Goal: Task Accomplishment & Management: Complete application form

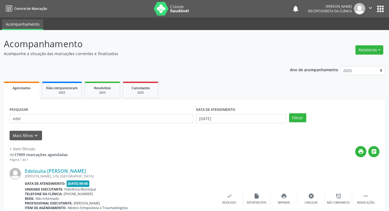
scroll to position [34, 0]
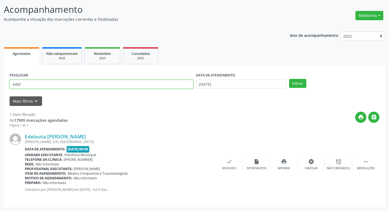
click at [88, 85] on input "edel" at bounding box center [102, 84] width 184 height 9
type input "[PERSON_NAME]"
click at [289, 79] on button "Filtrar" at bounding box center [297, 83] width 17 height 9
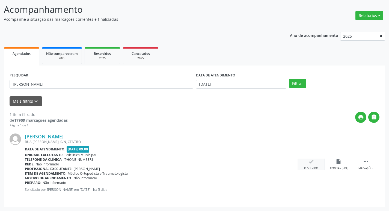
click at [307, 160] on div "check Resolvido" at bounding box center [310, 164] width 27 height 12
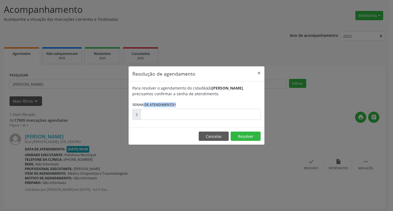
drag, startPoint x: 163, startPoint y: 103, endPoint x: 175, endPoint y: 117, distance: 18.1
click at [168, 112] on form "Para resolver o agendamento do cidadão(ã) [PERSON_NAME] , precisamos confirmar …" at bounding box center [196, 102] width 128 height 35
click at [175, 117] on input "text" at bounding box center [200, 114] width 120 height 11
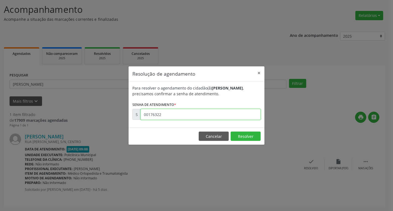
type input "00176322"
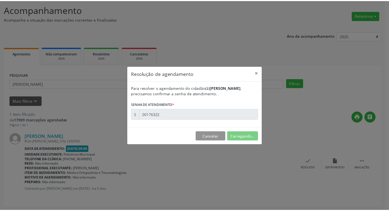
scroll to position [0, 0]
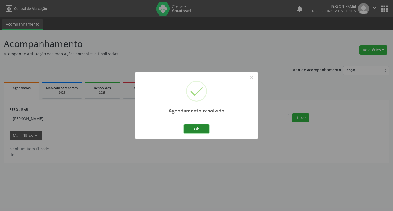
drag, startPoint x: 196, startPoint y: 131, endPoint x: 151, endPoint y: 116, distance: 46.5
click at [195, 129] on button "Ok" at bounding box center [196, 128] width 25 height 9
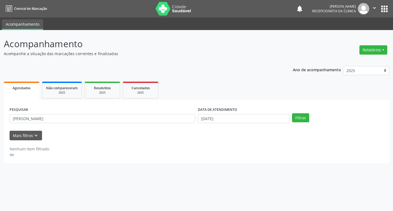
drag, startPoint x: 130, startPoint y: 112, endPoint x: 130, endPoint y: 116, distance: 4.6
click at [130, 113] on div "PESQUISAR armando" at bounding box center [102, 116] width 188 height 21
click at [130, 117] on input "armando" at bounding box center [102, 118] width 185 height 9
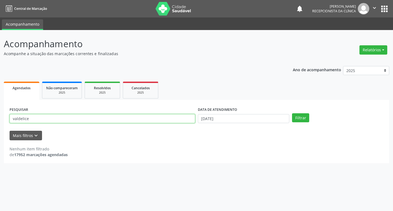
type input "valdelice"
click at [292, 113] on button "Filtrar" at bounding box center [300, 117] width 17 height 9
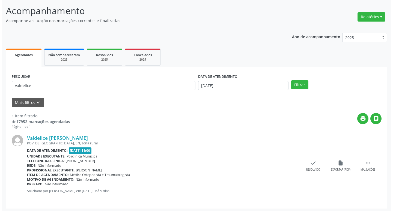
scroll to position [34, 0]
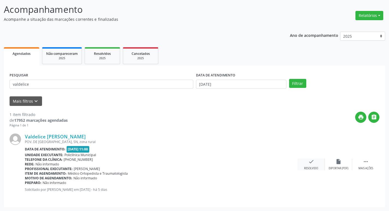
click at [307, 161] on div "check Resolvido" at bounding box center [310, 164] width 27 height 12
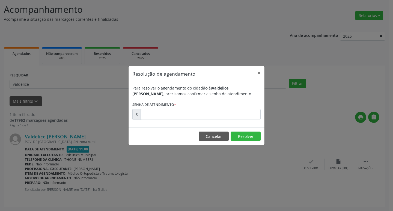
click at [184, 107] on form "Para resolver o agendamento do cidadão(ã) Valdelice Iracy Vieira de Freitas , p…" at bounding box center [196, 102] width 128 height 35
click at [185, 116] on input "text" at bounding box center [200, 114] width 120 height 11
type input "00176378"
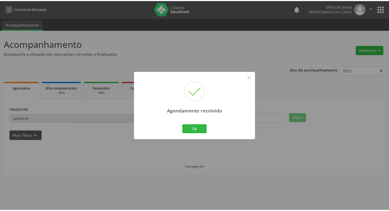
scroll to position [0, 0]
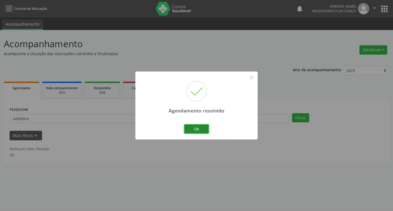
click at [192, 127] on button "Ok" at bounding box center [196, 128] width 25 height 9
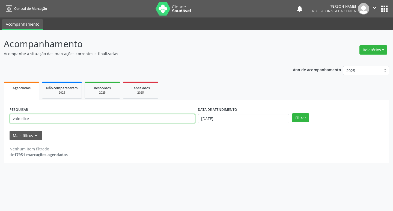
click at [152, 121] on input "valdelice" at bounding box center [102, 118] width 185 height 9
type input "maria solange"
click at [292, 113] on button "Filtrar" at bounding box center [300, 117] width 17 height 9
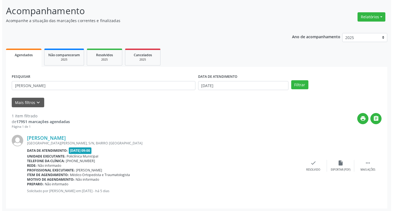
scroll to position [34, 0]
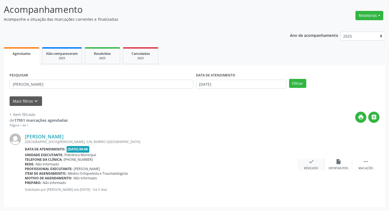
click at [313, 163] on div "check Resolvido" at bounding box center [310, 164] width 27 height 12
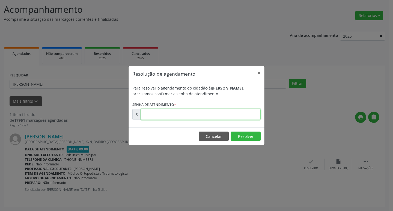
click at [182, 116] on input "text" at bounding box center [200, 114] width 120 height 11
type input "00176333"
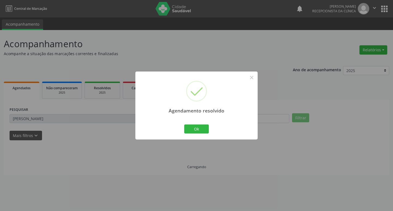
scroll to position [0, 0]
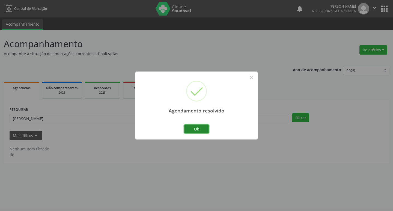
click at [189, 130] on button "Ok" at bounding box center [196, 128] width 25 height 9
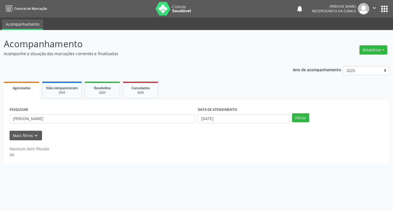
click at [163, 124] on div "PESQUISAR maria solange" at bounding box center [102, 116] width 188 height 21
click at [160, 122] on div "PESQUISAR maria solange" at bounding box center [102, 116] width 188 height 21
click at [159, 121] on input "maria solange" at bounding box center [102, 118] width 185 height 9
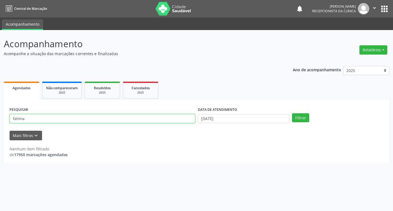
type input "fatima"
click at [292, 113] on button "Filtrar" at bounding box center [300, 117] width 17 height 9
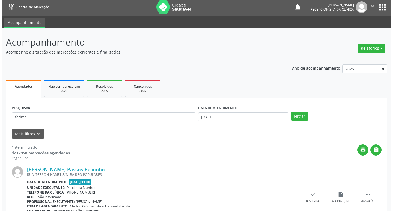
scroll to position [34, 0]
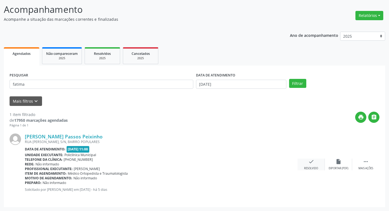
click at [319, 161] on div "check Resolvido" at bounding box center [310, 164] width 27 height 12
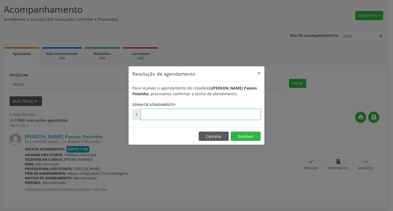
click at [204, 117] on input "text" at bounding box center [200, 114] width 120 height 11
type input "00176603"
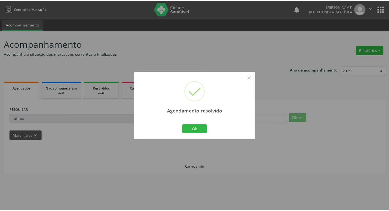
scroll to position [0, 0]
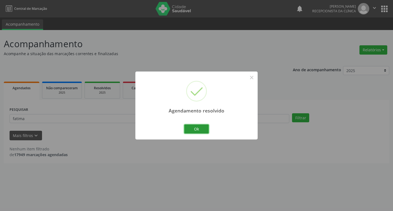
drag, startPoint x: 198, startPoint y: 129, endPoint x: 145, endPoint y: 121, distance: 53.7
click at [195, 128] on button "Ok" at bounding box center [196, 128] width 25 height 9
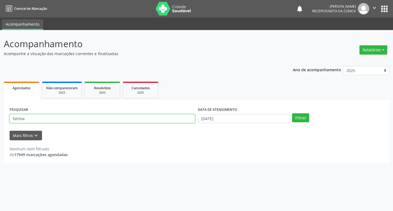
click at [145, 121] on input "fatima" at bounding box center [102, 118] width 185 height 9
type input "edno"
click at [292, 113] on button "Filtrar" at bounding box center [300, 117] width 17 height 9
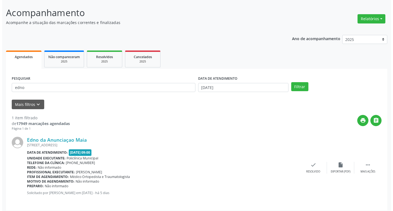
scroll to position [34, 0]
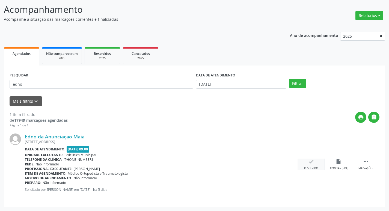
click at [308, 166] on div "check Resolvido" at bounding box center [310, 164] width 27 height 12
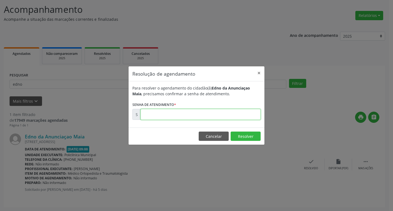
click at [198, 117] on input "text" at bounding box center [200, 114] width 120 height 11
type input "00176263"
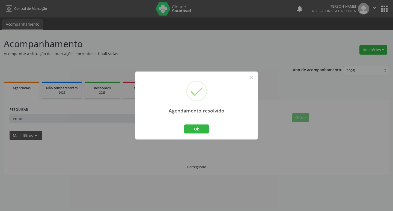
scroll to position [0, 0]
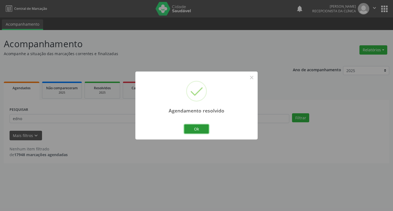
drag, startPoint x: 190, startPoint y: 129, endPoint x: 147, endPoint y: 122, distance: 43.7
click at [190, 129] on button "Ok" at bounding box center [196, 128] width 25 height 9
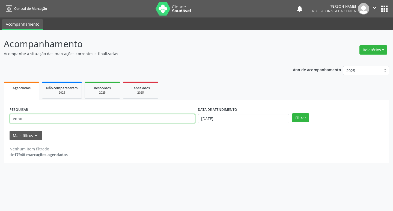
click at [129, 118] on input "edno" at bounding box center [102, 118] width 185 height 9
type input "edel"
click at [292, 113] on button "Filtrar" at bounding box center [300, 117] width 17 height 9
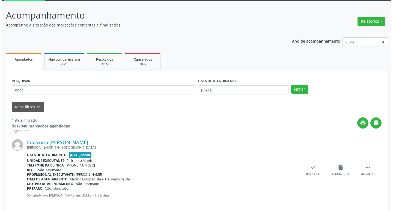
scroll to position [34, 0]
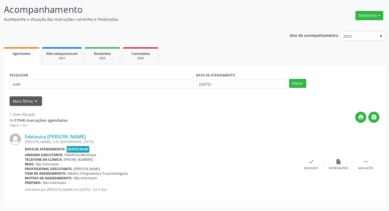
click at [310, 158] on div "Edelzuita Maria Braz dos Santos ADILTON SOUZA, S/N, VILA DOS SONHOS Data de ate…" at bounding box center [195, 165] width 370 height 74
click at [307, 159] on div "check Resolvido" at bounding box center [310, 164] width 27 height 12
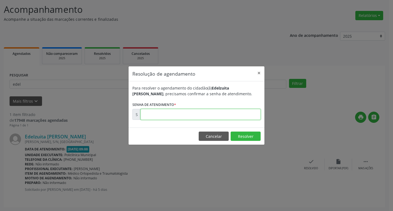
click at [190, 118] on input "text" at bounding box center [200, 114] width 120 height 11
type input "00176337"
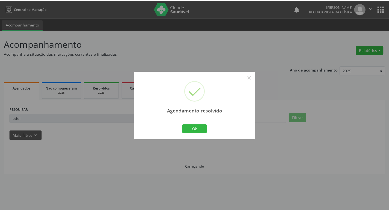
scroll to position [0, 0]
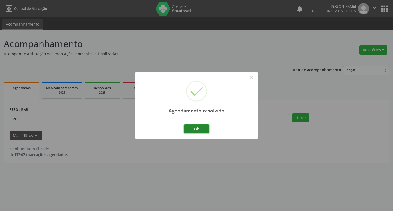
drag, startPoint x: 196, startPoint y: 129, endPoint x: 193, endPoint y: 128, distance: 3.0
click at [194, 129] on button "Ok" at bounding box center [196, 128] width 25 height 9
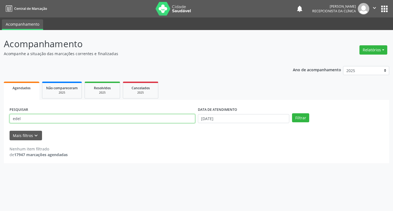
click at [163, 121] on input "edel" at bounding box center [102, 118] width 185 height 9
type input "maria de l"
click at [292, 113] on button "Filtrar" at bounding box center [300, 117] width 17 height 9
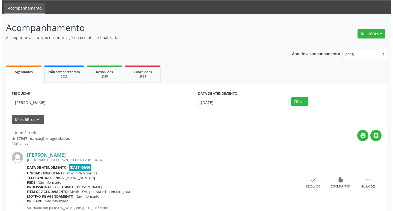
scroll to position [34, 0]
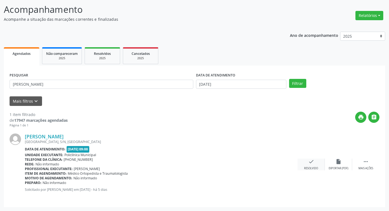
click at [316, 164] on div "check Resolvido" at bounding box center [310, 164] width 27 height 12
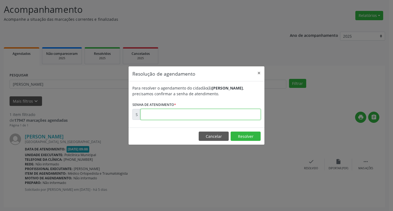
click at [209, 113] on input "text" at bounding box center [200, 114] width 120 height 11
type input "00176343"
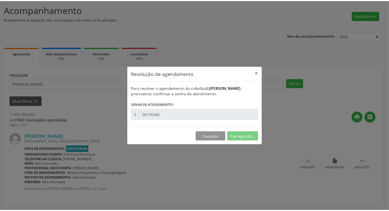
scroll to position [0, 0]
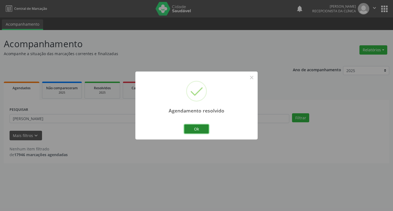
drag, startPoint x: 198, startPoint y: 127, endPoint x: 154, endPoint y: 126, distance: 44.2
click at [198, 127] on button "Ok" at bounding box center [196, 128] width 25 height 9
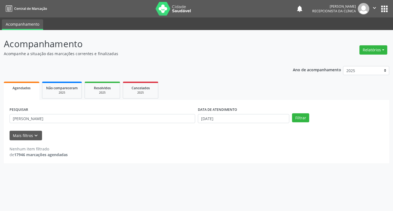
click at [149, 124] on div "PESQUISAR maria de l" at bounding box center [102, 116] width 188 height 21
click at [143, 122] on input "maria de l" at bounding box center [102, 118] width 185 height 9
type input "erica"
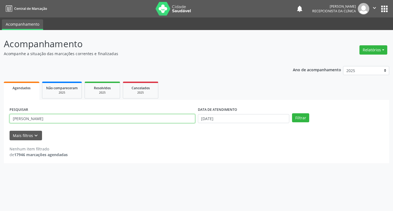
click at [292, 113] on button "Filtrar" at bounding box center [300, 117] width 17 height 9
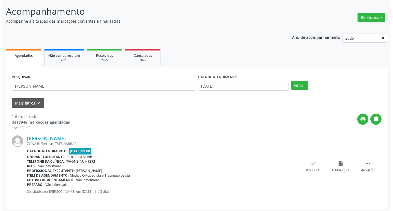
scroll to position [34, 0]
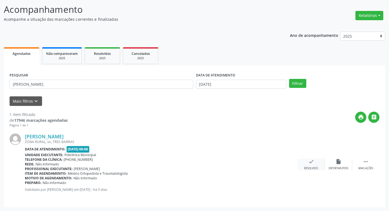
click at [316, 164] on div "check Resolvido" at bounding box center [310, 164] width 27 height 12
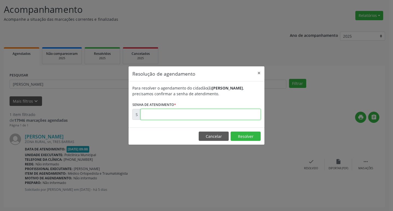
click at [170, 109] on input "text" at bounding box center [200, 114] width 120 height 11
type input "00176274"
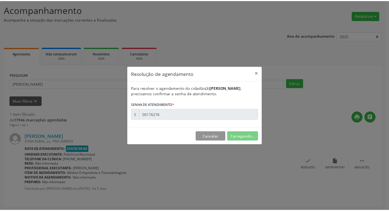
scroll to position [0, 0]
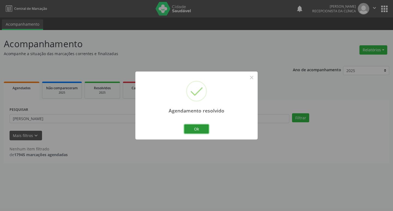
drag, startPoint x: 191, startPoint y: 126, endPoint x: 160, endPoint y: 122, distance: 31.6
click at [190, 126] on button "Ok" at bounding box center [196, 128] width 25 height 9
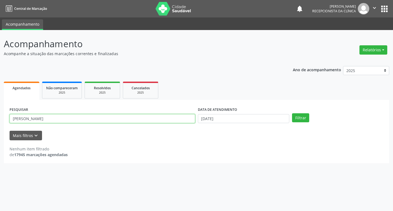
click at [154, 122] on input "erica" at bounding box center [102, 118] width 185 height 9
type input "luana"
click at [292, 113] on button "Filtrar" at bounding box center [300, 117] width 17 height 9
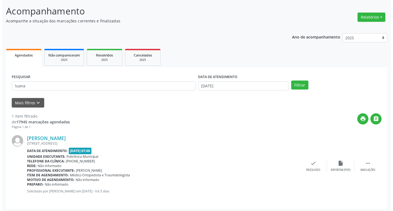
scroll to position [34, 0]
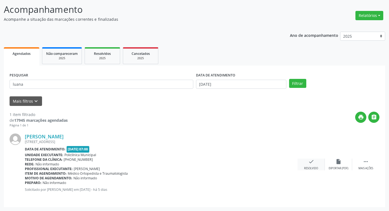
click at [310, 160] on icon "check" at bounding box center [311, 161] width 6 height 6
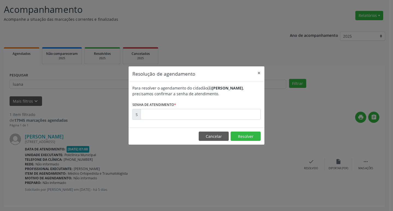
drag, startPoint x: 175, startPoint y: 97, endPoint x: 176, endPoint y: 110, distance: 13.4
click at [175, 101] on form "Para resolver o agendamento do cidadão(ã) Luana Carvalho da Silva , precisamos …" at bounding box center [196, 102] width 128 height 35
click at [176, 113] on input "text" at bounding box center [200, 114] width 120 height 11
type input "00176224"
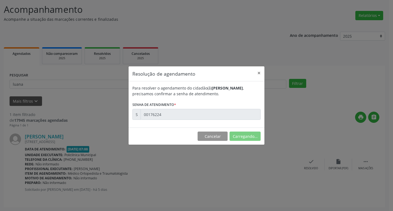
scroll to position [0, 0]
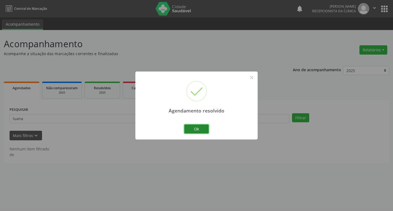
drag, startPoint x: 190, startPoint y: 128, endPoint x: 185, endPoint y: 127, distance: 5.0
click at [185, 127] on button "Ok" at bounding box center [196, 128] width 25 height 9
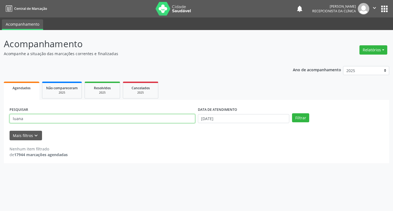
click at [157, 118] on input "luana" at bounding box center [102, 118] width 185 height 9
type input "maria luz"
click at [292, 113] on button "Filtrar" at bounding box center [300, 117] width 17 height 9
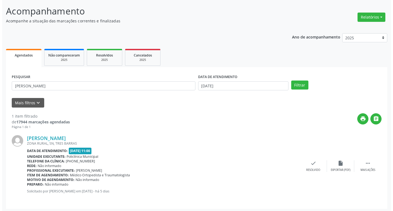
scroll to position [34, 0]
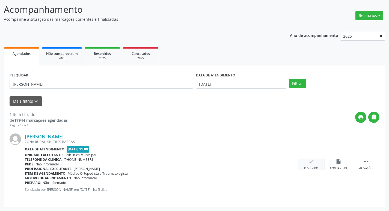
click at [317, 162] on div "check Resolvido" at bounding box center [310, 164] width 27 height 12
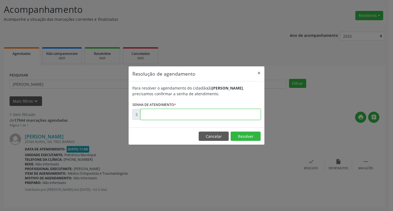
click at [166, 120] on input "text" at bounding box center [200, 114] width 120 height 11
type input "00176365"
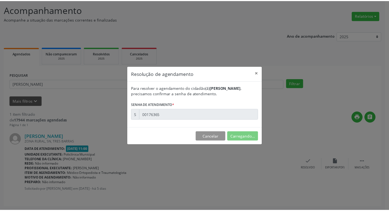
scroll to position [0, 0]
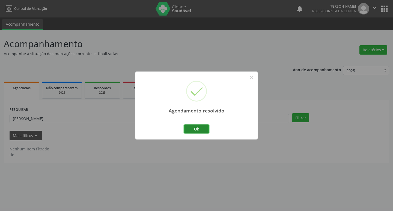
click at [203, 127] on button "Ok" at bounding box center [196, 128] width 25 height 9
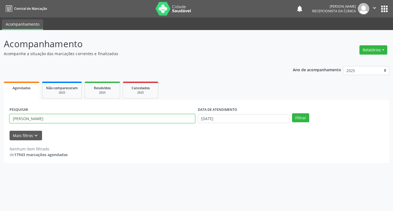
click at [46, 120] on input "maria luz" at bounding box center [102, 118] width 185 height 9
click at [56, 117] on input "maria luz" at bounding box center [102, 118] width 185 height 9
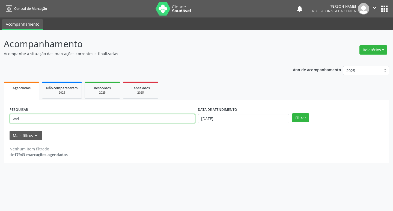
click at [292, 113] on button "Filtrar" at bounding box center [300, 117] width 17 height 9
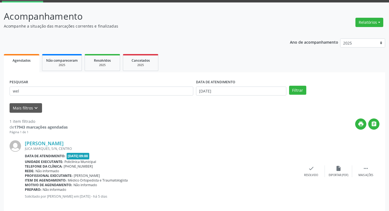
scroll to position [34, 0]
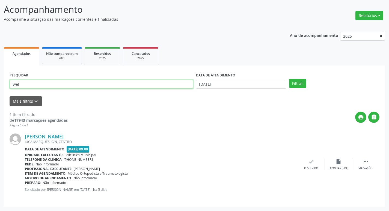
click at [36, 85] on input "wel" at bounding box center [102, 84] width 184 height 9
type input "wal"
click at [289, 79] on button "Filtrar" at bounding box center [297, 83] width 17 height 9
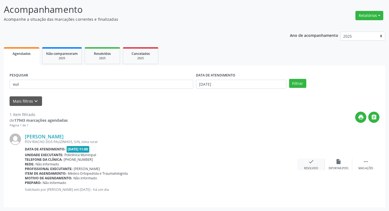
click at [307, 163] on div "check Resolvido" at bounding box center [310, 164] width 27 height 12
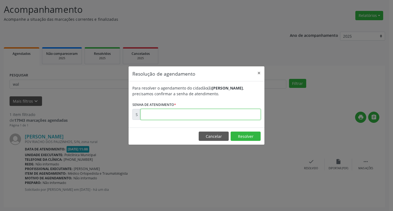
click at [175, 119] on input "text" at bounding box center [200, 114] width 120 height 11
type input "00176910"
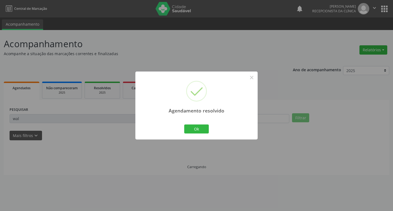
scroll to position [0, 0]
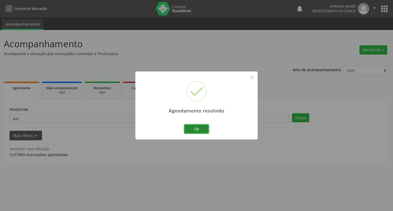
click at [200, 130] on button "Ok" at bounding box center [196, 128] width 25 height 9
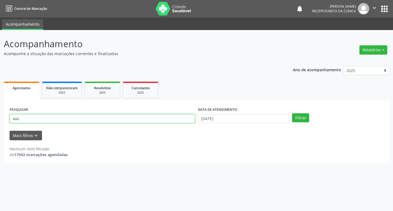
click at [155, 120] on input "wal" at bounding box center [102, 118] width 185 height 9
click at [292, 113] on button "Filtrar" at bounding box center [300, 117] width 17 height 9
click at [89, 121] on input "fatima" at bounding box center [102, 118] width 185 height 9
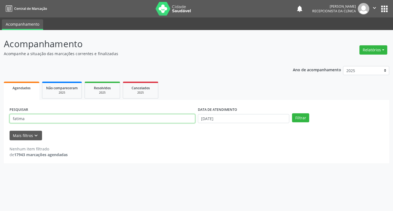
click at [89, 121] on input "fatima" at bounding box center [102, 118] width 185 height 9
click at [292, 113] on button "Filtrar" at bounding box center [300, 117] width 17 height 9
click at [38, 116] on input "fatima" at bounding box center [102, 118] width 185 height 9
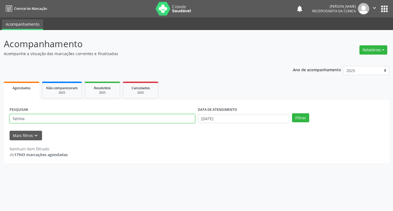
click at [38, 116] on input "fatima" at bounding box center [102, 118] width 185 height 9
type input "jusci"
click at [292, 113] on button "Filtrar" at bounding box center [300, 117] width 17 height 9
click at [52, 121] on input "jusci" at bounding box center [102, 118] width 185 height 9
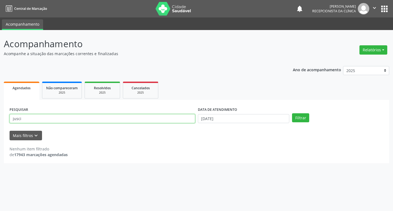
click at [52, 121] on input "jusci" at bounding box center [102, 118] width 185 height 9
click at [73, 124] on div "PESQUISAR" at bounding box center [102, 116] width 188 height 21
click at [73, 121] on input "text" at bounding box center [102, 118] width 185 height 9
click at [0, 101] on div "Acompanhamento Acompanhe a situação das marcações correntes e finalizadas Relat…" at bounding box center [196, 120] width 393 height 181
drag, startPoint x: 8, startPoint y: 107, endPoint x: 41, endPoint y: 109, distance: 32.2
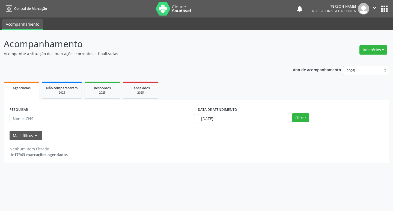
click at [41, 109] on div "PESQUISAR" at bounding box center [102, 116] width 188 height 21
drag, startPoint x: 22, startPoint y: 109, endPoint x: 16, endPoint y: 107, distance: 6.4
click at [16, 107] on label "PESQUISAR" at bounding box center [19, 110] width 19 height 8
click at [36, 119] on input "text" at bounding box center [102, 118] width 185 height 9
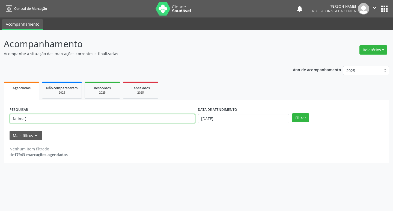
click at [292, 113] on button "Filtrar" at bounding box center [300, 117] width 17 height 9
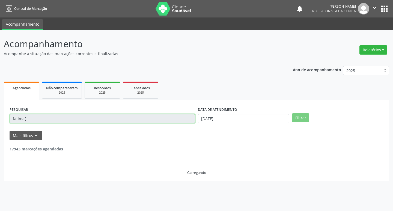
click at [35, 119] on input "fatima[" at bounding box center [102, 118] width 185 height 9
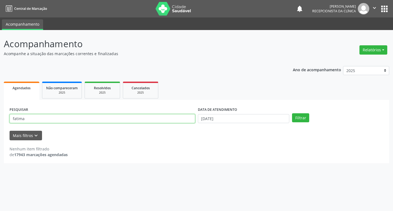
click at [292, 113] on button "Filtrar" at bounding box center [300, 117] width 17 height 9
click at [52, 116] on input "fatima" at bounding box center [102, 118] width 185 height 9
click at [292, 113] on button "Filtrar" at bounding box center [300, 117] width 17 height 9
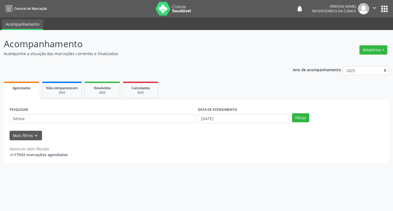
click at [71, 124] on div "PESQUISAR fatima" at bounding box center [102, 116] width 188 height 21
click at [68, 120] on input "fatima" at bounding box center [102, 118] width 185 height 9
click at [292, 113] on button "Filtrar" at bounding box center [300, 117] width 17 height 9
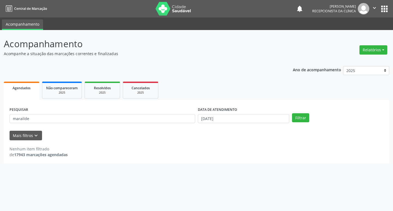
click at [55, 125] on div "PESQUISAR marailde" at bounding box center [102, 116] width 188 height 21
click at [50, 119] on input "marailde" at bounding box center [102, 118] width 185 height 9
type input "marailde"
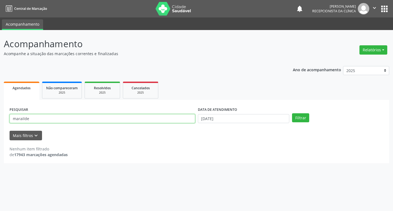
click at [292, 113] on button "Filtrar" at bounding box center [300, 117] width 17 height 9
click at [88, 118] on input "marailde" at bounding box center [102, 118] width 185 height 9
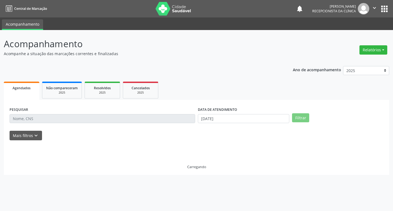
click at [51, 107] on div "PESQUISAR" at bounding box center [102, 116] width 188 height 21
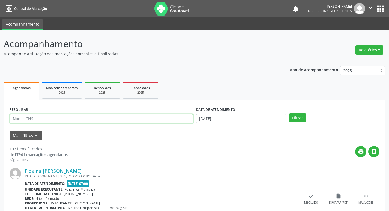
click at [31, 120] on input "text" at bounding box center [102, 118] width 184 height 9
click at [289, 113] on button "Filtrar" at bounding box center [297, 117] width 17 height 9
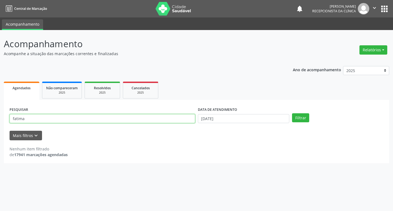
click at [67, 115] on input "fatima" at bounding box center [102, 118] width 185 height 9
click at [292, 113] on button "Filtrar" at bounding box center [300, 117] width 17 height 9
click at [63, 119] on input "marailde" at bounding box center [102, 118] width 185 height 9
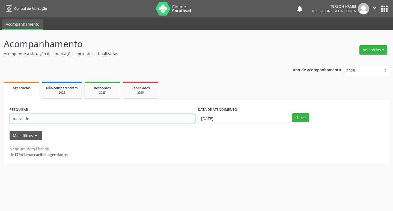
click at [63, 119] on input "marailde" at bounding box center [102, 118] width 185 height 9
type input "marizete"
click at [292, 113] on button "Filtrar" at bounding box center [300, 117] width 17 height 9
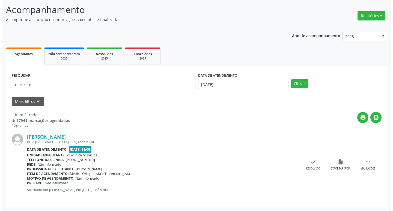
scroll to position [34, 0]
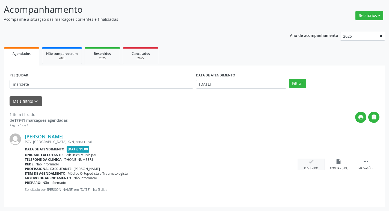
click at [311, 163] on icon "check" at bounding box center [311, 161] width 6 height 6
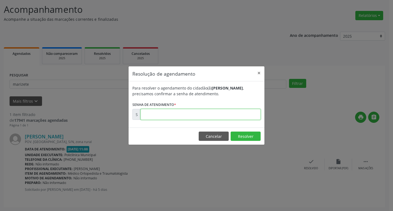
click at [161, 115] on input "text" at bounding box center [200, 114] width 120 height 11
type input "00176355"
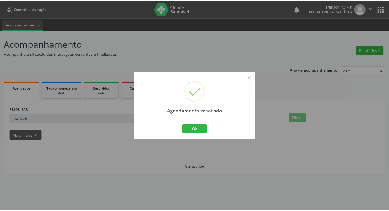
scroll to position [0, 0]
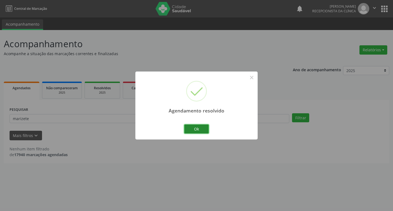
drag, startPoint x: 185, startPoint y: 127, endPoint x: 172, endPoint y: 123, distance: 14.0
click at [185, 127] on button "Ok" at bounding box center [196, 128] width 25 height 9
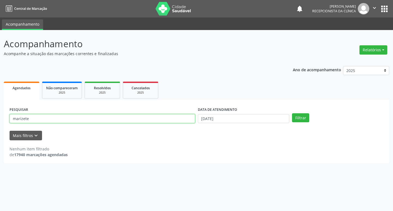
click at [155, 120] on input "marizete" at bounding box center [102, 118] width 185 height 9
type input "tatiane"
click at [292, 113] on button "Filtrar" at bounding box center [300, 117] width 17 height 9
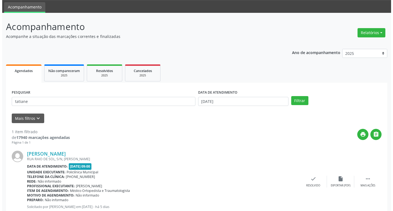
scroll to position [34, 0]
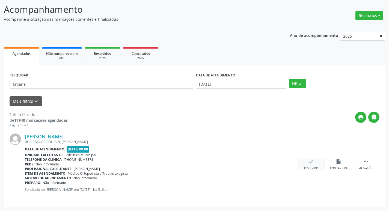
click at [310, 161] on icon "check" at bounding box center [311, 161] width 6 height 6
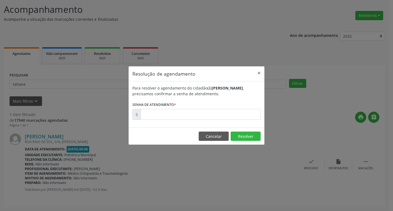
drag, startPoint x: 199, startPoint y: 122, endPoint x: 195, endPoint y: 120, distance: 4.7
click at [196, 121] on div "Para resolver o agendamento do cidadão(ã) [PERSON_NAME] , precisamos confirmar …" at bounding box center [196, 104] width 136 height 46
click at [190, 118] on input "text" at bounding box center [200, 114] width 120 height 11
type input "00176341"
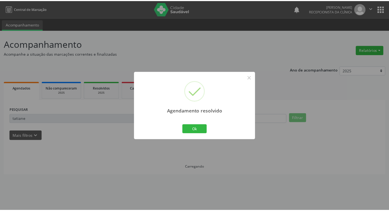
scroll to position [0, 0]
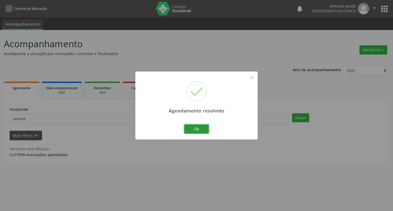
click at [186, 129] on button "Ok" at bounding box center [196, 128] width 25 height 9
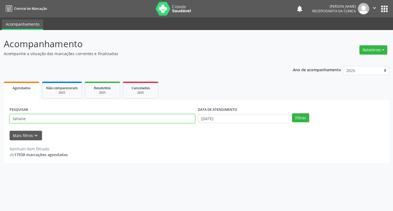
drag, startPoint x: 149, startPoint y: 115, endPoint x: 146, endPoint y: 122, distance: 7.4
click at [148, 120] on input "tatiane" at bounding box center [102, 118] width 185 height 9
click at [146, 122] on input "tatiane" at bounding box center [102, 118] width 185 height 9
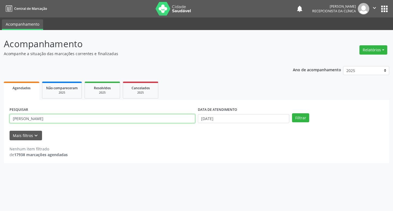
type input "[PERSON_NAME]"
click at [292, 113] on button "Filtrar" at bounding box center [300, 117] width 17 height 9
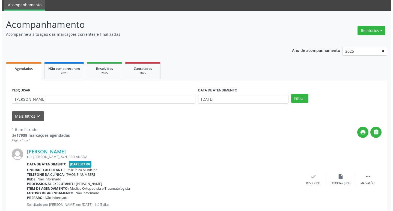
scroll to position [34, 0]
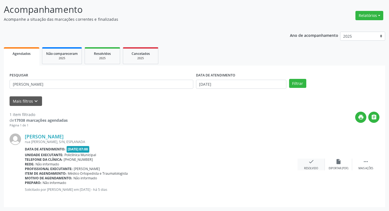
click at [312, 166] on div "Resolvido" at bounding box center [311, 168] width 14 height 4
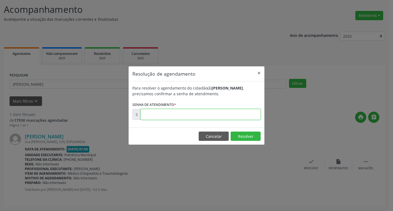
click at [200, 115] on input "text" at bounding box center [200, 114] width 120 height 11
type input "00176196"
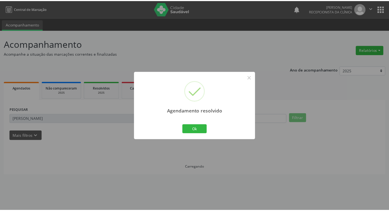
scroll to position [0, 0]
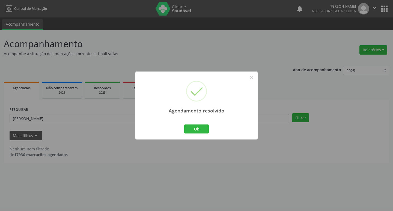
drag, startPoint x: 184, startPoint y: 128, endPoint x: 163, endPoint y: 123, distance: 20.9
click at [182, 128] on div "Agendamento resolvido × Ok Cancel" at bounding box center [196, 105] width 122 height 68
click at [158, 123] on div "Agendamento resolvido × Ok Cancel" at bounding box center [196, 105] width 122 height 68
click at [208, 134] on div "Agendamento resolvido × Ok Cancel" at bounding box center [196, 105] width 122 height 68
click at [200, 133] on button "Ok" at bounding box center [196, 128] width 25 height 9
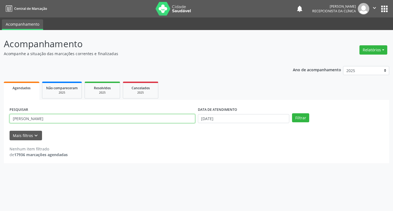
click at [156, 121] on input "[PERSON_NAME]" at bounding box center [102, 118] width 185 height 9
type input "mariana"
click at [292, 113] on button "Filtrar" at bounding box center [300, 117] width 17 height 9
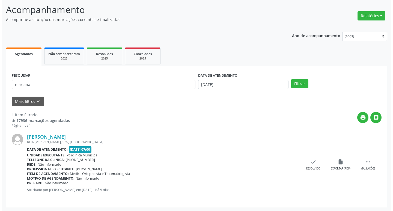
scroll to position [34, 0]
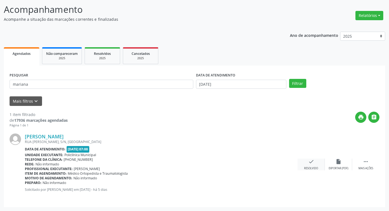
click at [313, 165] on div "check Resolvido" at bounding box center [310, 164] width 27 height 12
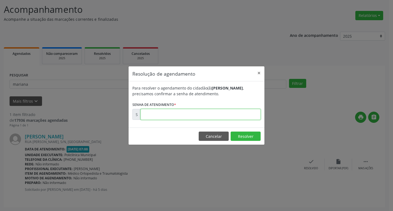
click at [162, 112] on input "text" at bounding box center [200, 114] width 120 height 11
type input "00176199"
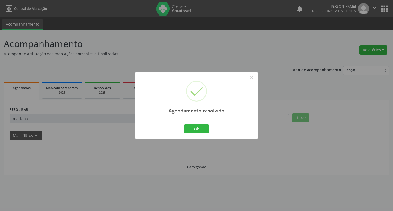
scroll to position [0, 0]
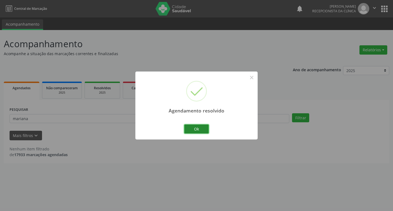
click at [188, 128] on button "Ok" at bounding box center [196, 128] width 25 height 9
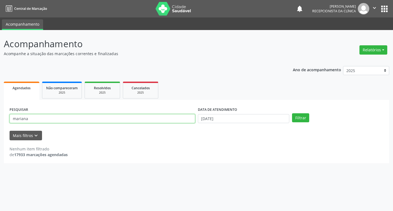
click at [140, 118] on input "mariana" at bounding box center [102, 118] width 185 height 9
type input "dionei"
click at [292, 113] on button "Filtrar" at bounding box center [300, 117] width 17 height 9
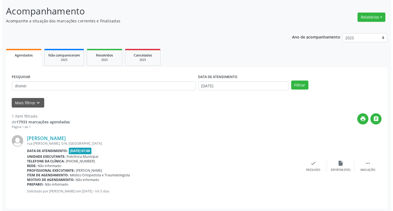
scroll to position [34, 0]
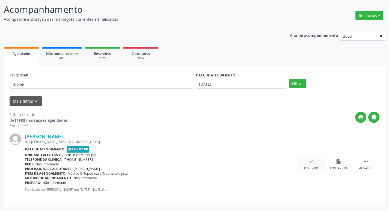
click at [307, 161] on div "check Resolvido" at bounding box center [310, 164] width 27 height 12
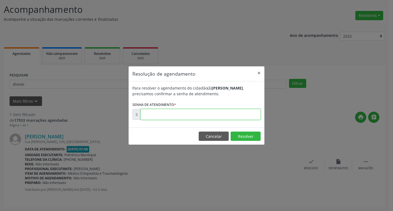
click at [163, 110] on input "text" at bounding box center [200, 114] width 120 height 11
type input "00176237"
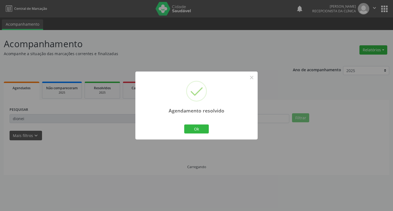
scroll to position [0, 0]
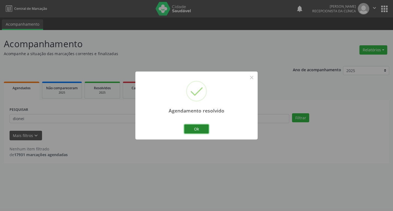
click at [199, 126] on button "Ok" at bounding box center [196, 128] width 25 height 9
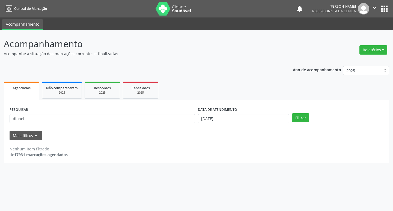
drag, startPoint x: 184, startPoint y: 124, endPoint x: 180, endPoint y: 121, distance: 5.0
click at [184, 124] on div "PESQUISAR dionei" at bounding box center [102, 116] width 188 height 21
click at [177, 120] on input "dionei" at bounding box center [102, 118] width 185 height 9
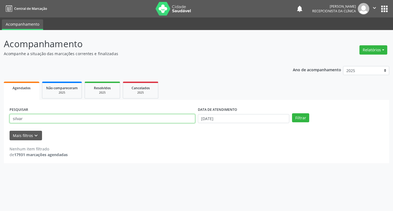
type input "silvar"
click at [292, 113] on button "Filtrar" at bounding box center [300, 117] width 17 height 9
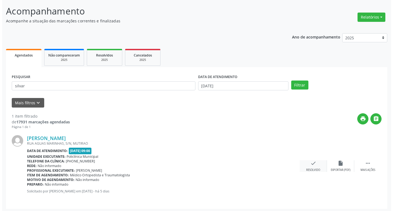
scroll to position [34, 0]
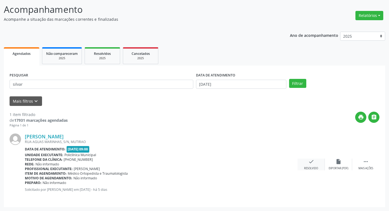
click at [317, 160] on div "check Resolvido" at bounding box center [310, 164] width 27 height 12
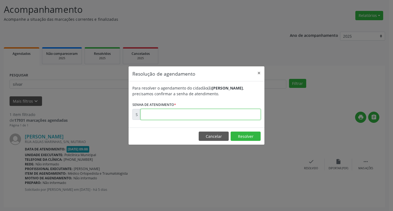
click at [175, 114] on input "text" at bounding box center [200, 114] width 120 height 11
type input "00176347"
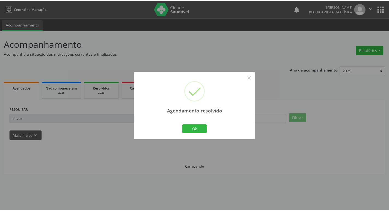
scroll to position [0, 0]
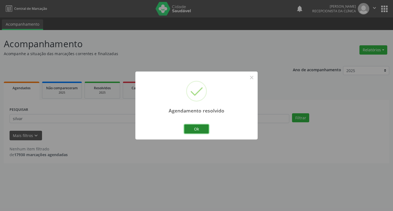
click at [191, 126] on button "Ok" at bounding box center [196, 128] width 25 height 9
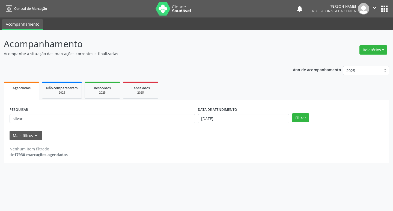
click at [181, 123] on div "PESQUISAR silvar" at bounding box center [102, 116] width 188 height 21
click at [180, 122] on input "silvar" at bounding box center [102, 118] width 185 height 9
type input "edna"
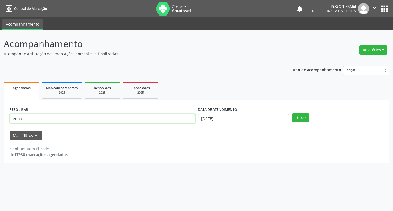
click at [292, 113] on button "Filtrar" at bounding box center [300, 117] width 17 height 9
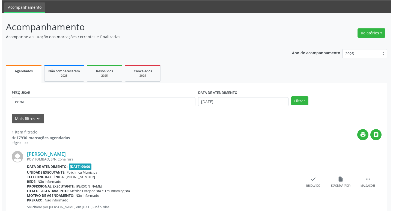
scroll to position [34, 0]
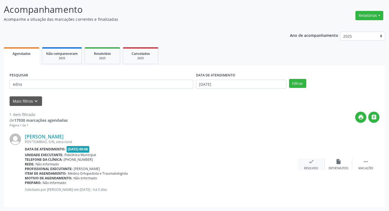
click at [311, 163] on icon "check" at bounding box center [311, 161] width 6 height 6
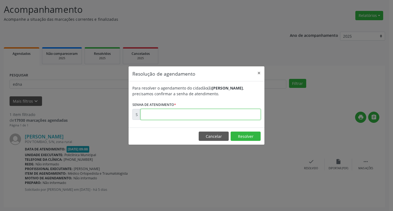
click at [193, 119] on input "text" at bounding box center [200, 114] width 120 height 11
type input "00176262"
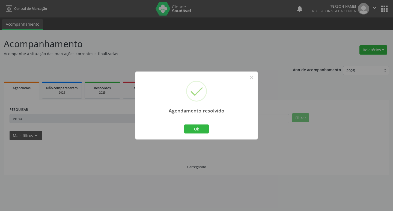
scroll to position [0, 0]
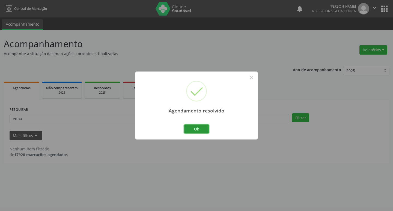
drag, startPoint x: 194, startPoint y: 128, endPoint x: 160, endPoint y: 125, distance: 33.4
click at [193, 128] on button "Ok" at bounding box center [196, 128] width 25 height 9
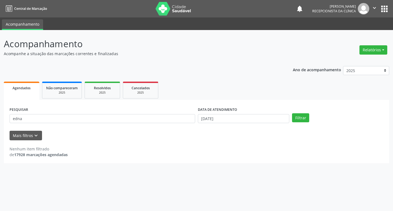
click at [160, 125] on div "PESQUISAR edna" at bounding box center [102, 116] width 188 height 21
click at [159, 124] on div "PESQUISAR edna" at bounding box center [102, 116] width 188 height 21
click at [158, 123] on div "PESQUISAR edna" at bounding box center [102, 116] width 188 height 21
drag, startPoint x: 19, startPoint y: 115, endPoint x: 23, endPoint y: 118, distance: 5.1
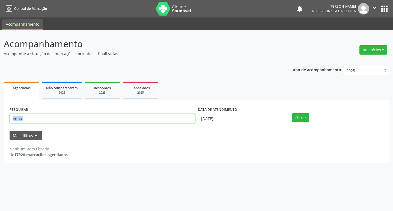
click at [19, 115] on input "edna" at bounding box center [102, 118] width 185 height 9
click at [23, 118] on input "edna" at bounding box center [102, 118] width 185 height 9
type input "[PERSON_NAME]"
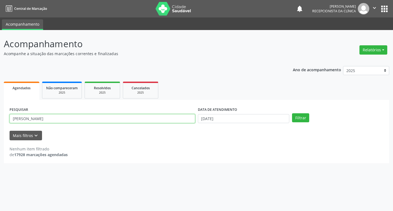
click at [292, 113] on button "Filtrar" at bounding box center [300, 117] width 17 height 9
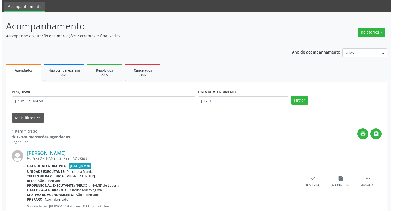
scroll to position [34, 0]
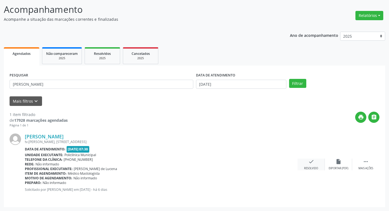
click at [315, 161] on div "check Resolvido" at bounding box center [310, 164] width 27 height 12
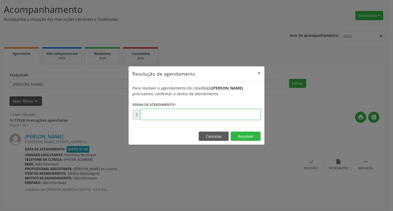
click at [172, 113] on input "text" at bounding box center [200, 114] width 120 height 11
type input "00176089"
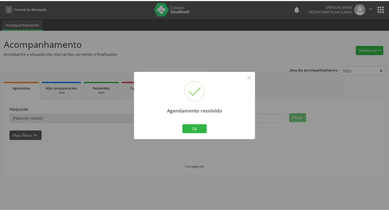
scroll to position [0, 0]
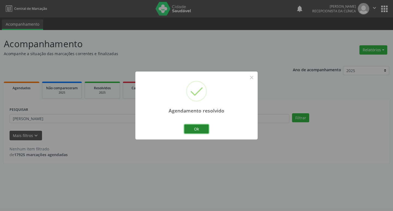
drag, startPoint x: 194, startPoint y: 126, endPoint x: 191, endPoint y: 124, distance: 4.1
click at [193, 125] on button "Ok" at bounding box center [196, 128] width 25 height 9
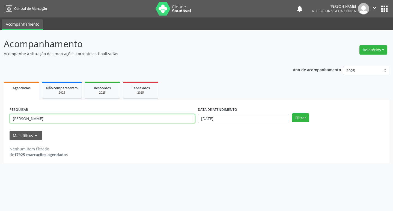
click at [167, 120] on input "[PERSON_NAME]" at bounding box center [102, 118] width 185 height 9
type input "daiane"
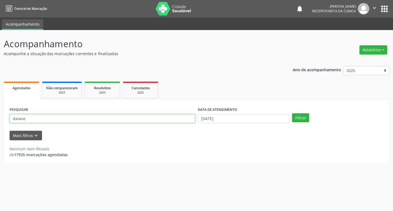
click at [292, 113] on button "Filtrar" at bounding box center [300, 117] width 17 height 9
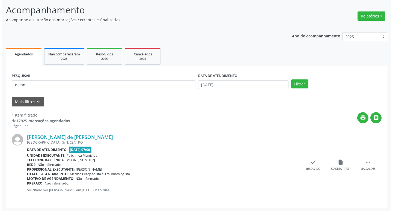
scroll to position [34, 0]
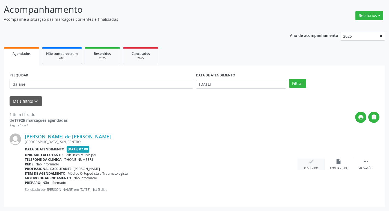
click at [310, 163] on icon "check" at bounding box center [311, 161] width 6 height 6
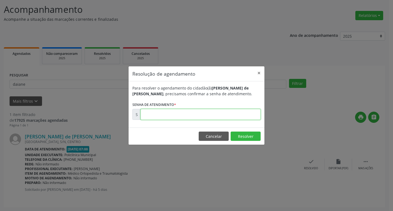
click at [168, 116] on input "text" at bounding box center [200, 114] width 120 height 11
type input "00176181"
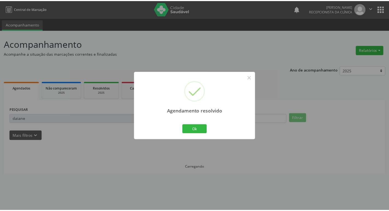
scroll to position [0, 0]
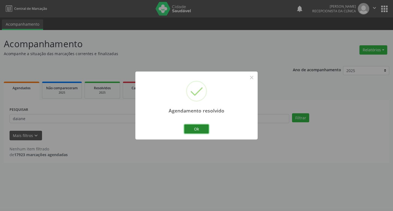
drag, startPoint x: 190, startPoint y: 129, endPoint x: 172, endPoint y: 125, distance: 18.7
click at [190, 129] on button "Ok" at bounding box center [196, 128] width 25 height 9
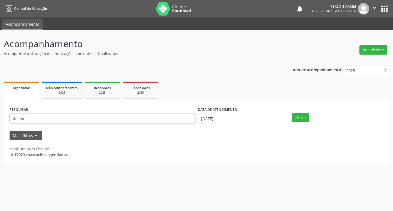
click at [133, 117] on input "daiane" at bounding box center [102, 118] width 185 height 9
type input "maroli"
click at [292, 113] on button "Filtrar" at bounding box center [300, 117] width 17 height 9
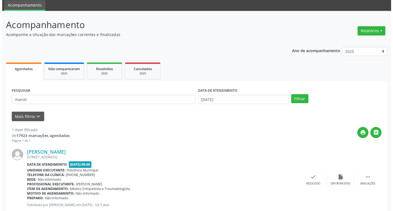
scroll to position [34, 0]
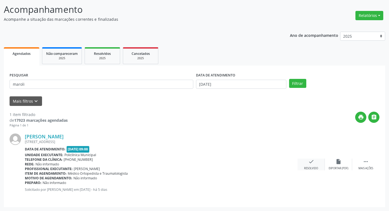
click at [315, 163] on div "check Resolvido" at bounding box center [310, 164] width 27 height 12
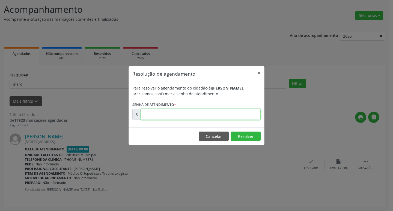
click at [169, 110] on input "text" at bounding box center [200, 114] width 120 height 11
type input "00176283"
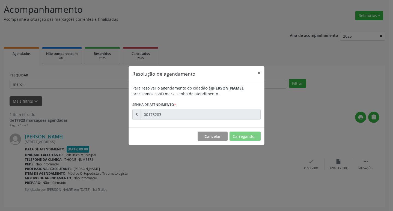
scroll to position [0, 0]
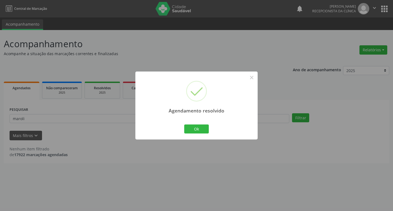
click at [194, 122] on div "Agendamento resolvido × Ok Cancel" at bounding box center [196, 105] width 122 height 68
drag, startPoint x: 194, startPoint y: 125, endPoint x: 177, endPoint y: 124, distance: 17.2
click at [193, 125] on button "Ok" at bounding box center [196, 128] width 25 height 9
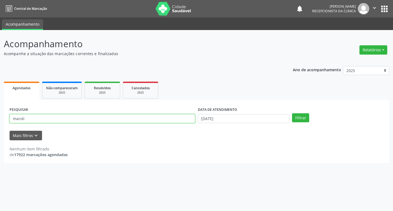
click at [148, 117] on input "maroli" at bounding box center [102, 118] width 185 height 9
type input "ronan"
click at [292, 113] on button "Filtrar" at bounding box center [300, 117] width 17 height 9
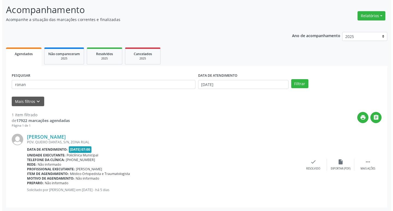
scroll to position [34, 0]
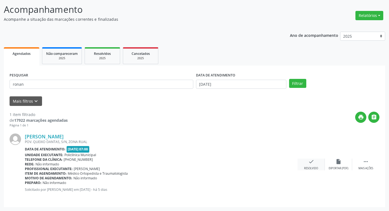
click at [310, 165] on div "check Resolvido" at bounding box center [310, 164] width 27 height 12
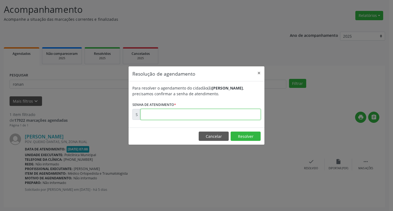
click at [180, 113] on input "text" at bounding box center [200, 114] width 120 height 11
type input "00176217"
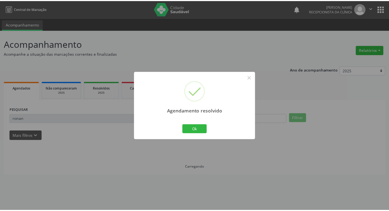
scroll to position [0, 0]
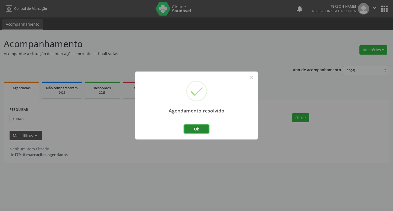
drag, startPoint x: 190, startPoint y: 127, endPoint x: 157, endPoint y: 121, distance: 33.0
click at [189, 127] on button "Ok" at bounding box center [196, 128] width 25 height 9
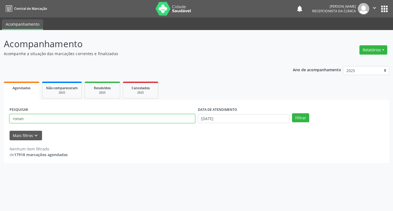
click at [110, 119] on input "ronan" at bounding box center [102, 118] width 185 height 9
type input "analice"
click at [292, 113] on button "Filtrar" at bounding box center [300, 117] width 17 height 9
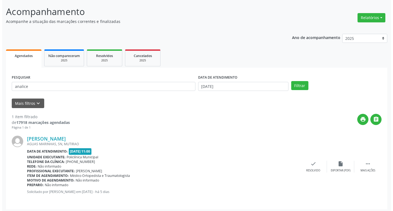
scroll to position [34, 0]
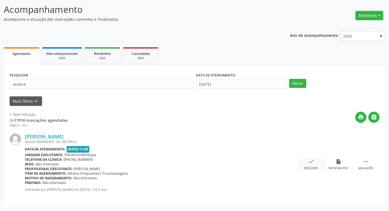
click at [309, 162] on icon "check" at bounding box center [311, 161] width 6 height 6
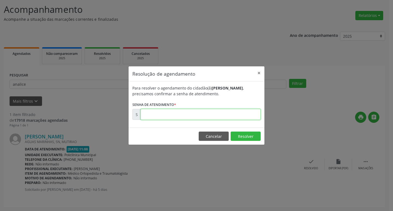
click at [205, 119] on input "text" at bounding box center [200, 114] width 120 height 11
type input "00176223"
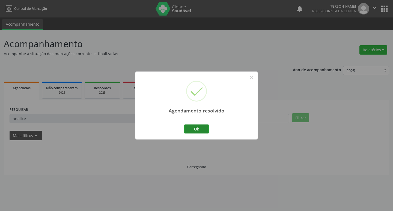
scroll to position [0, 0]
click at [185, 130] on button "Ok" at bounding box center [196, 128] width 25 height 9
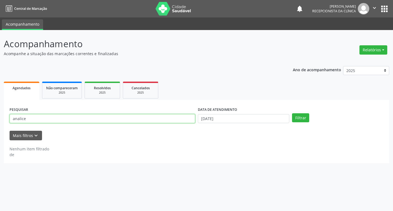
click at [165, 118] on input "analice" at bounding box center [102, 118] width 185 height 9
click at [292, 113] on button "Filtrar" at bounding box center [300, 117] width 17 height 9
click at [102, 116] on input "analice" at bounding box center [102, 118] width 185 height 9
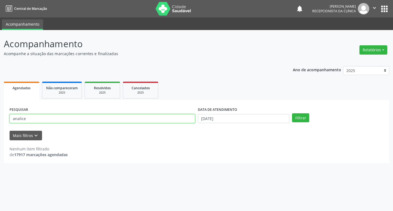
click at [102, 116] on input "analice" at bounding box center [102, 118] width 185 height 9
type input "[PERSON_NAME]"
click at [292, 113] on button "Filtrar" at bounding box center [300, 117] width 17 height 9
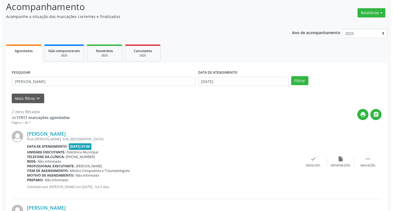
scroll to position [108, 0]
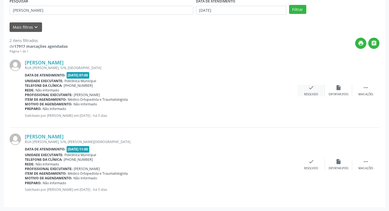
click at [320, 86] on div "check Resolvido" at bounding box center [310, 91] width 27 height 12
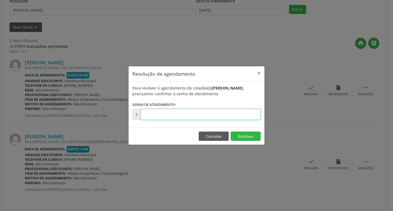
click at [156, 112] on input "text" at bounding box center [200, 114] width 120 height 11
type input "00176204"
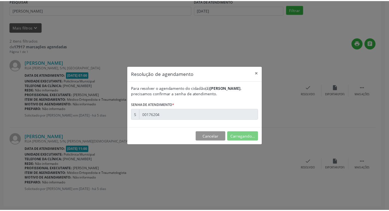
scroll to position [0, 0]
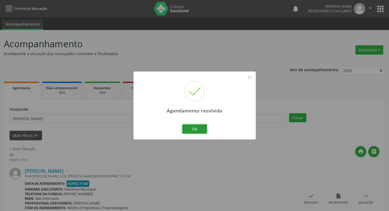
click at [188, 130] on button "Ok" at bounding box center [194, 128] width 25 height 9
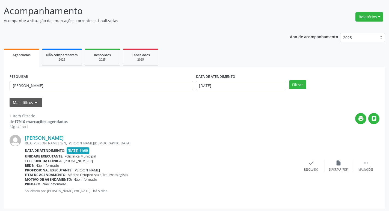
scroll to position [34, 0]
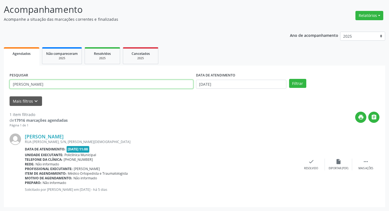
click at [46, 86] on input "[PERSON_NAME]" at bounding box center [102, 84] width 184 height 9
type input "aline"
click at [289, 79] on button "Filtrar" at bounding box center [297, 83] width 17 height 9
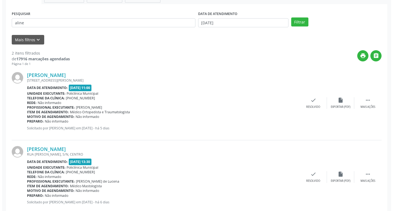
scroll to position [108, 0]
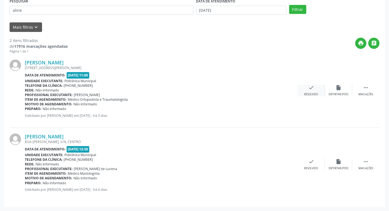
click at [311, 93] on div "Resolvido" at bounding box center [311, 94] width 14 height 4
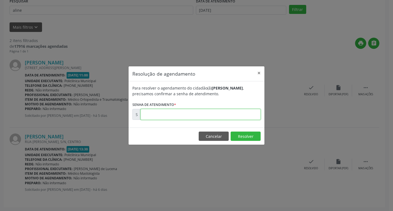
click at [159, 116] on input "text" at bounding box center [200, 114] width 120 height 11
type input "00176524"
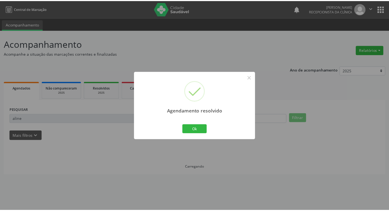
scroll to position [0, 0]
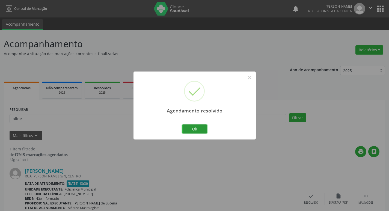
drag, startPoint x: 190, startPoint y: 128, endPoint x: 165, endPoint y: 122, distance: 26.3
click at [188, 128] on button "Ok" at bounding box center [194, 128] width 25 height 9
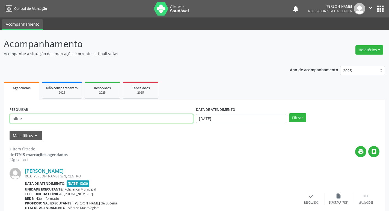
click at [145, 118] on input "aline" at bounding box center [102, 118] width 184 height 9
type input "[PERSON_NAME]"
click at [289, 113] on button "Filtrar" at bounding box center [297, 117] width 17 height 9
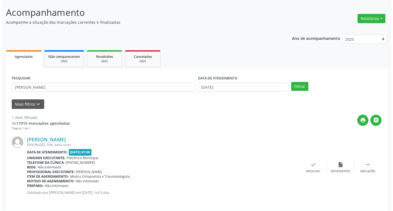
scroll to position [34, 0]
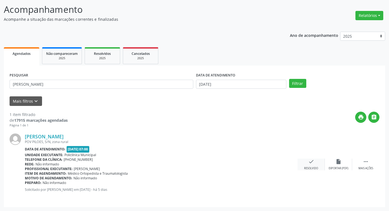
click at [304, 163] on div "check Resolvido" at bounding box center [310, 164] width 27 height 12
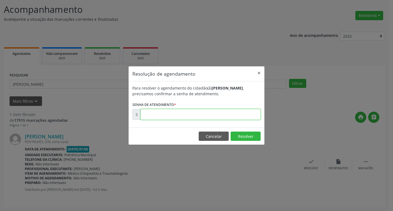
click at [167, 110] on input "text" at bounding box center [200, 114] width 120 height 11
type input "00176248"
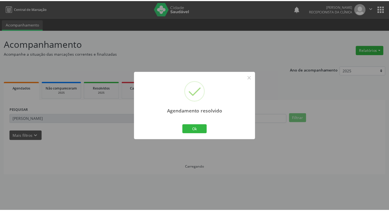
scroll to position [0, 0]
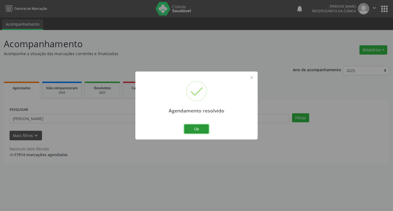
drag, startPoint x: 197, startPoint y: 131, endPoint x: 191, endPoint y: 128, distance: 5.9
click at [195, 131] on button "Ok" at bounding box center [196, 128] width 25 height 9
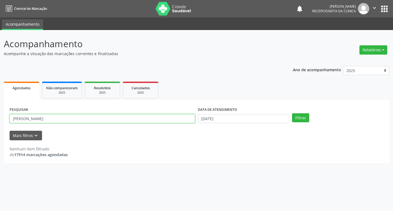
click at [163, 123] on input "[PERSON_NAME]" at bounding box center [102, 118] width 185 height 9
click at [162, 123] on input "[PERSON_NAME]" at bounding box center [102, 118] width 185 height 9
type input "[PERSON_NAME]"
click at [292, 113] on button "Filtrar" at bounding box center [300, 117] width 17 height 9
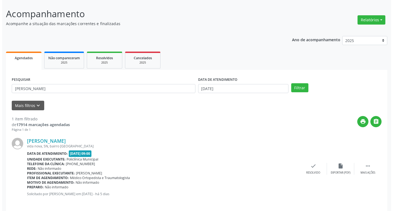
scroll to position [34, 0]
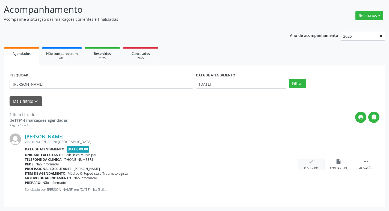
click at [320, 163] on div "check Resolvido" at bounding box center [310, 164] width 27 height 12
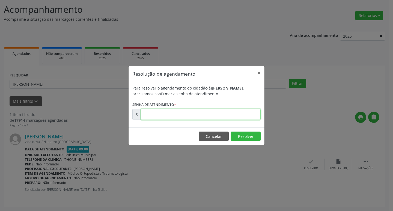
click at [209, 117] on input "text" at bounding box center [200, 114] width 120 height 11
type input "00176271"
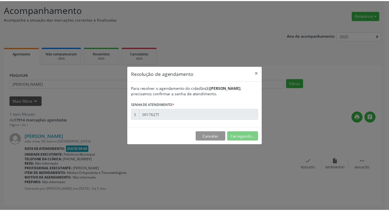
scroll to position [0, 0]
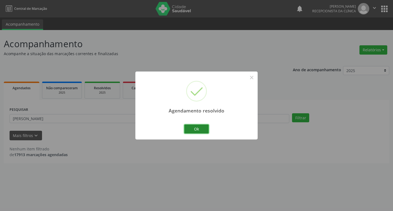
drag, startPoint x: 202, startPoint y: 128, endPoint x: 198, endPoint y: 126, distance: 4.4
click at [200, 127] on button "Ok" at bounding box center [196, 128] width 25 height 9
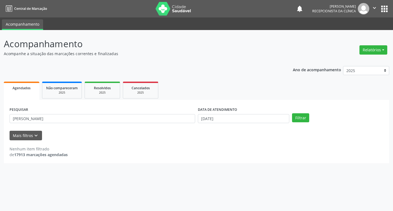
click at [148, 113] on div "PESQUISAR [PERSON_NAME]" at bounding box center [102, 116] width 188 height 21
click at [144, 121] on input "[PERSON_NAME]" at bounding box center [102, 118] width 185 height 9
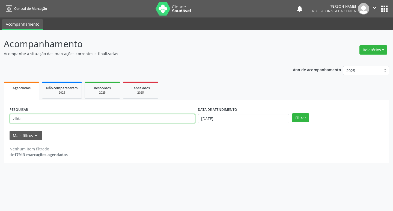
type input "zilda"
click at [292, 113] on button "Filtrar" at bounding box center [300, 117] width 17 height 9
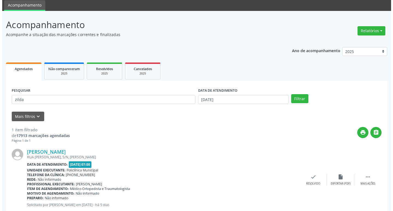
scroll to position [34, 0]
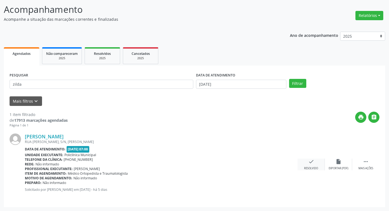
click at [306, 164] on div "check Resolvido" at bounding box center [310, 164] width 27 height 12
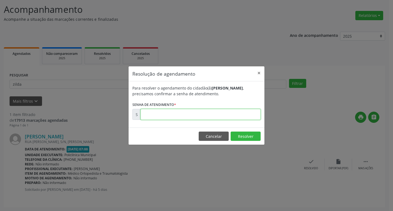
click at [154, 115] on input "text" at bounding box center [200, 114] width 120 height 11
type input "00176203"
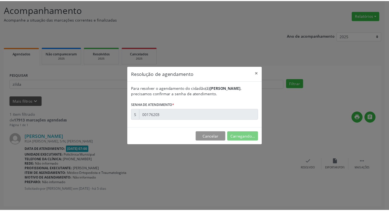
scroll to position [0, 0]
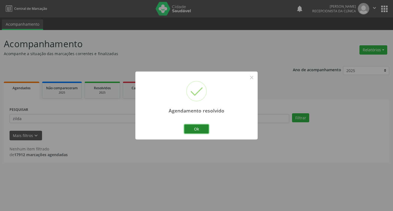
click at [193, 124] on button "Ok" at bounding box center [196, 128] width 25 height 9
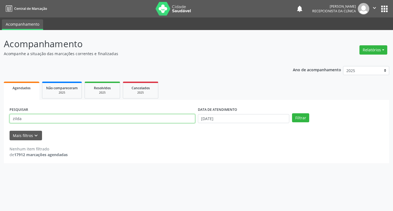
click at [162, 118] on input "zilda" at bounding box center [102, 118] width 185 height 9
type input "nery"
click at [292, 113] on button "Filtrar" at bounding box center [300, 117] width 17 height 9
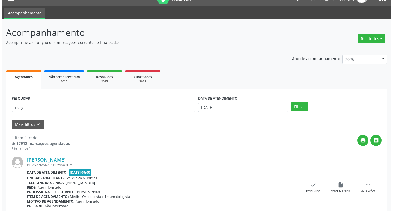
scroll to position [34, 0]
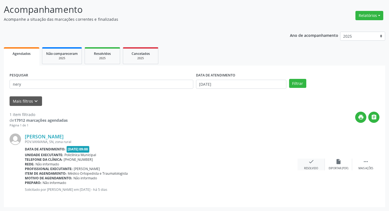
click at [310, 164] on div "check Resolvido" at bounding box center [310, 164] width 27 height 12
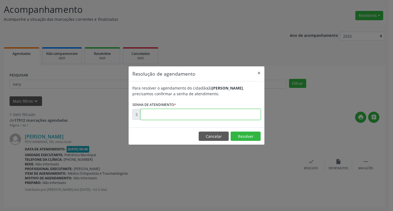
click at [185, 118] on input "text" at bounding box center [200, 114] width 120 height 11
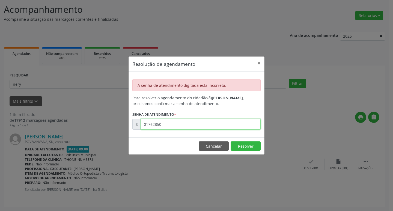
click at [158, 125] on input "01762850" at bounding box center [200, 124] width 120 height 11
type input "00176280"
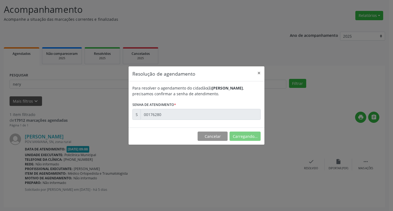
scroll to position [0, 0]
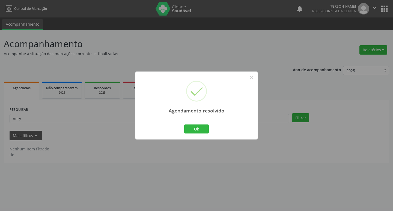
click at [194, 134] on div "Ok Cancel" at bounding box center [196, 128] width 27 height 11
click at [191, 130] on button "Ok" at bounding box center [196, 128] width 25 height 9
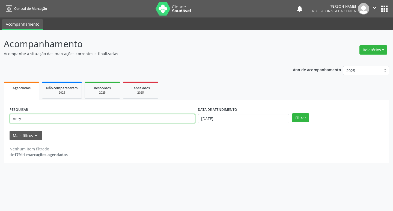
click at [142, 121] on input "nery" at bounding box center [102, 118] width 185 height 9
click at [128, 124] on div "PESQUISAR nery" at bounding box center [102, 116] width 188 height 21
click at [122, 120] on input "nery" at bounding box center [102, 118] width 185 height 9
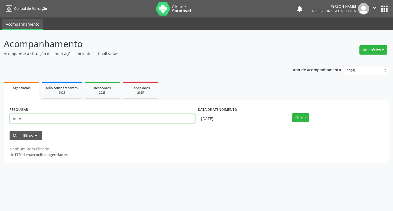
click at [122, 120] on input "nery" at bounding box center [102, 118] width 185 height 9
click at [292, 113] on button "Filtrar" at bounding box center [300, 117] width 17 height 9
click at [107, 118] on input "[PERSON_NAME] e" at bounding box center [102, 118] width 185 height 9
click at [292, 113] on button "Filtrar" at bounding box center [300, 117] width 17 height 9
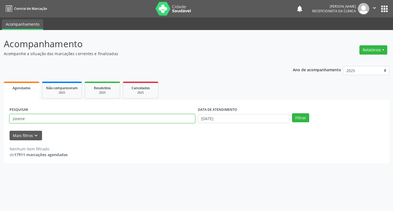
click at [60, 118] on input "josene" at bounding box center [102, 118] width 185 height 9
type input "joseane"
click at [292, 113] on button "Filtrar" at bounding box center [300, 117] width 17 height 9
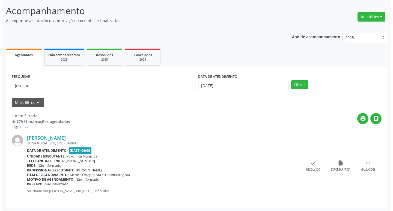
scroll to position [34, 0]
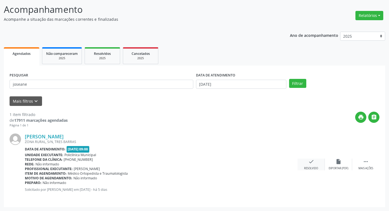
click at [316, 166] on div "check Resolvido" at bounding box center [310, 164] width 27 height 12
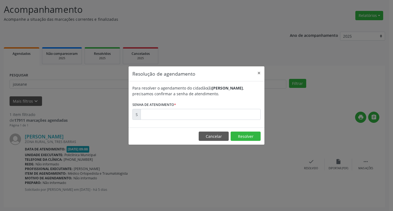
click at [170, 119] on div "Para resolver o agendamento do cidadão(ã) [PERSON_NAME] , precisamos confirmar …" at bounding box center [196, 104] width 136 height 46
click at [170, 119] on input "text" at bounding box center [200, 114] width 120 height 11
type input "00176331"
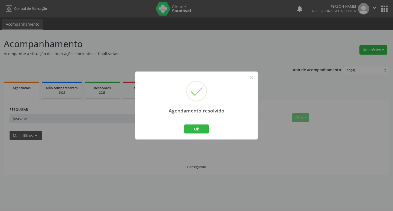
scroll to position [0, 0]
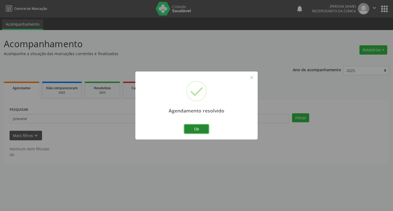
click at [189, 124] on button "Ok" at bounding box center [196, 128] width 25 height 9
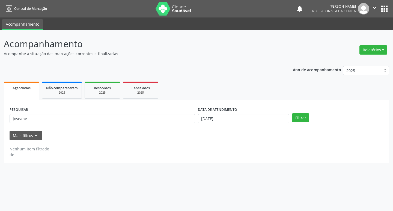
click at [177, 124] on div "PESQUISAR joseane" at bounding box center [102, 116] width 188 height 21
click at [173, 120] on input "joseane" at bounding box center [102, 118] width 185 height 9
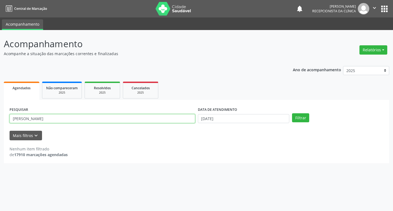
type input "[PERSON_NAME]"
click at [292, 113] on button "Filtrar" at bounding box center [300, 117] width 17 height 9
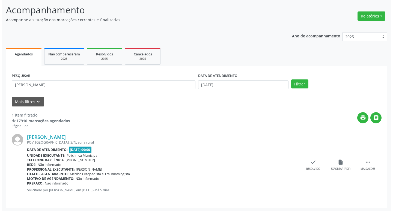
scroll to position [34, 0]
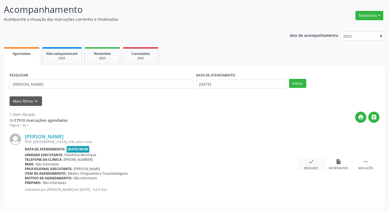
drag, startPoint x: 322, startPoint y: 171, endPoint x: 312, endPoint y: 167, distance: 11.0
click at [321, 171] on div "[PERSON_NAME] POV. [GEOGRAPHIC_DATA], S/N, zona rural Data de atendimento: [DAT…" at bounding box center [195, 165] width 370 height 74
click at [310, 166] on div "check Resolvido" at bounding box center [310, 164] width 27 height 12
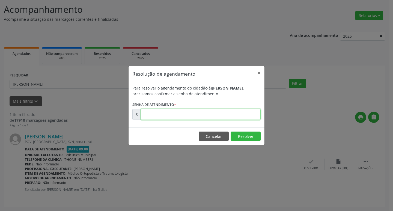
click at [203, 113] on input "text" at bounding box center [200, 114] width 120 height 11
type input "00176270"
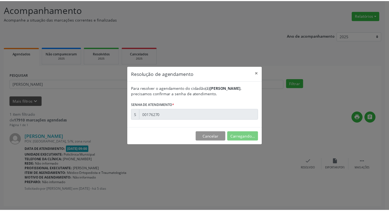
scroll to position [0, 0]
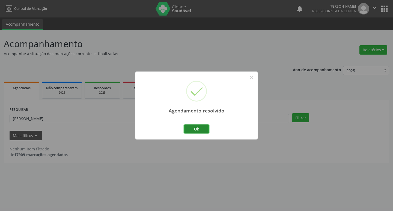
click at [191, 128] on button "Ok" at bounding box center [196, 128] width 25 height 9
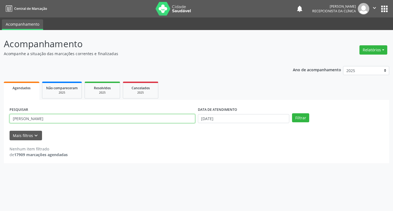
click at [155, 119] on input "[PERSON_NAME]" at bounding box center [102, 118] width 185 height 9
type input "ronilde"
click at [292, 113] on button "Filtrar" at bounding box center [300, 117] width 17 height 9
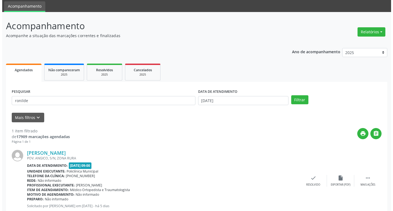
scroll to position [34, 0]
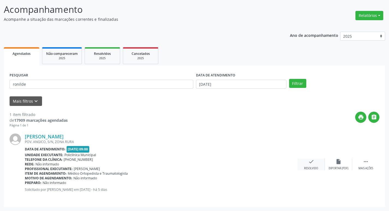
click at [312, 166] on div "check Resolvido" at bounding box center [310, 164] width 27 height 12
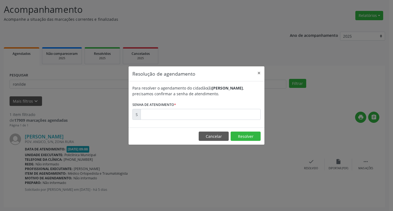
click at [155, 105] on label "Senha de atendimento *" at bounding box center [154, 104] width 44 height 8
click at [157, 111] on input "text" at bounding box center [200, 114] width 120 height 11
type input "00176338"
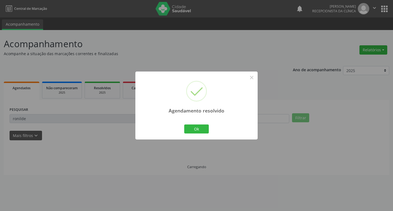
scroll to position [0, 0]
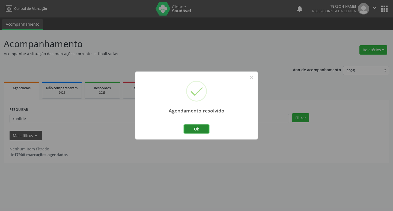
drag, startPoint x: 201, startPoint y: 125, endPoint x: 176, endPoint y: 122, distance: 25.9
click at [201, 125] on button "Ok" at bounding box center [196, 128] width 25 height 9
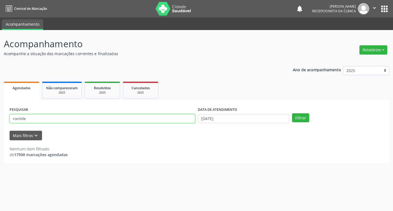
click at [174, 122] on input "ronilde" at bounding box center [102, 118] width 185 height 9
click at [174, 121] on input "ronilde" at bounding box center [102, 118] width 185 height 9
type input "raimunda"
click at [292, 113] on button "Filtrar" at bounding box center [300, 117] width 17 height 9
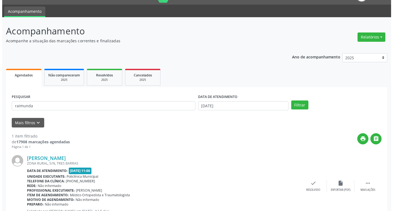
scroll to position [34, 0]
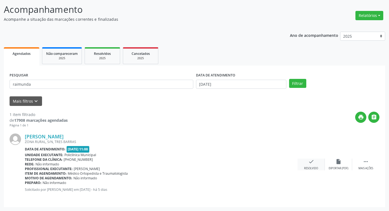
click at [311, 167] on div "Resolvido" at bounding box center [311, 168] width 14 height 4
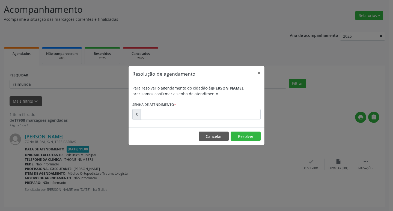
click at [184, 120] on div "Para resolver o agendamento do cidadão(ã) [PERSON_NAME] , precisamos confirmar …" at bounding box center [196, 104] width 136 height 46
click at [184, 118] on input "text" at bounding box center [200, 114] width 120 height 11
type input "00176366"
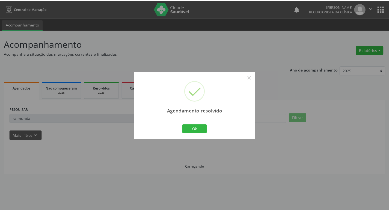
scroll to position [0, 0]
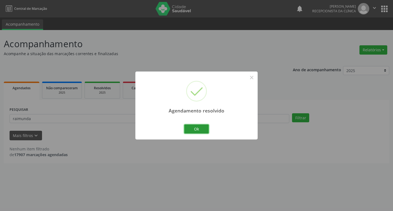
drag, startPoint x: 194, startPoint y: 128, endPoint x: 180, endPoint y: 125, distance: 14.4
click at [193, 127] on button "Ok" at bounding box center [196, 128] width 25 height 9
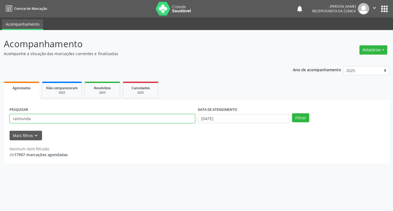
click at [137, 121] on input "raimunda" at bounding box center [102, 118] width 185 height 9
drag, startPoint x: 137, startPoint y: 121, endPoint x: 128, endPoint y: 113, distance: 11.4
click at [136, 121] on input "raimunda" at bounding box center [102, 118] width 185 height 9
click at [64, 117] on input "raimunda" at bounding box center [102, 118] width 185 height 9
click at [292, 113] on button "Filtrar" at bounding box center [300, 117] width 17 height 9
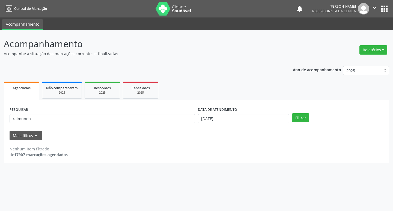
click at [80, 113] on div "PESQUISAR raimunda" at bounding box center [102, 116] width 188 height 21
click at [68, 118] on input "raimunda" at bounding box center [102, 118] width 185 height 9
click at [292, 113] on button "Filtrar" at bounding box center [300, 117] width 17 height 9
click at [50, 119] on input "raimunda" at bounding box center [102, 118] width 185 height 9
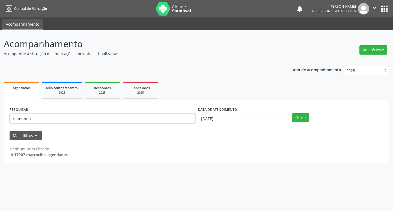
click at [50, 119] on input "raimunda" at bounding box center [102, 118] width 185 height 9
type input "[PERSON_NAME]"
click at [292, 113] on button "Filtrar" at bounding box center [300, 117] width 17 height 9
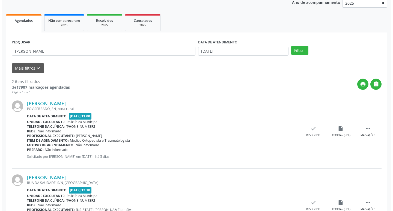
scroll to position [108, 0]
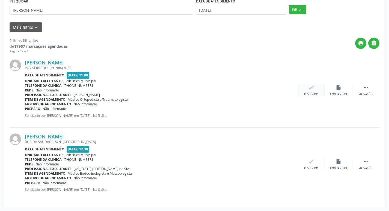
click at [318, 88] on div "check Resolvido" at bounding box center [310, 91] width 27 height 12
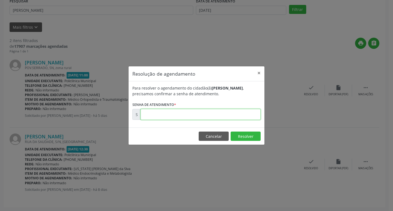
click at [202, 117] on input "text" at bounding box center [200, 114] width 120 height 11
type input "00176362"
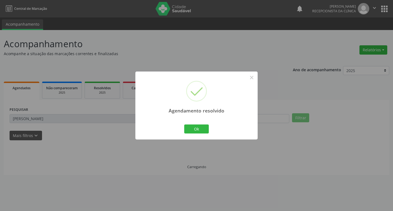
scroll to position [0, 0]
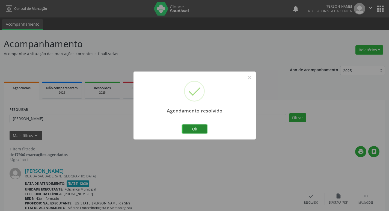
drag, startPoint x: 188, startPoint y: 128, endPoint x: 163, endPoint y: 123, distance: 25.6
click at [187, 128] on button "Ok" at bounding box center [194, 128] width 25 height 9
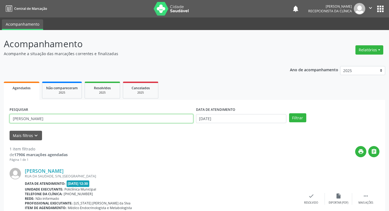
click at [163, 123] on input "[PERSON_NAME]" at bounding box center [102, 118] width 184 height 9
type input "deuzeli"
click at [289, 113] on button "Filtrar" at bounding box center [297, 117] width 17 height 9
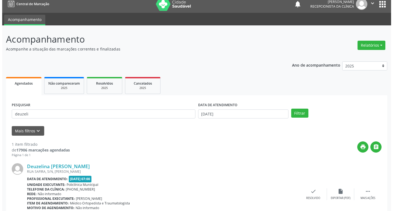
scroll to position [34, 0]
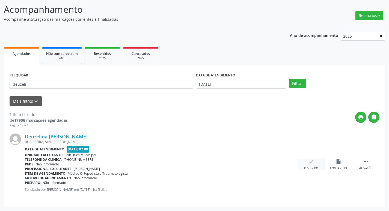
drag, startPoint x: 314, startPoint y: 158, endPoint x: 312, endPoint y: 161, distance: 4.3
click at [313, 160] on div "Deuzelina [PERSON_NAME] RUA SAFIRA, S/N, [PERSON_NAME] Data de atendimento: [DA…" at bounding box center [195, 165] width 370 height 74
click at [312, 161] on icon "check" at bounding box center [311, 161] width 6 height 6
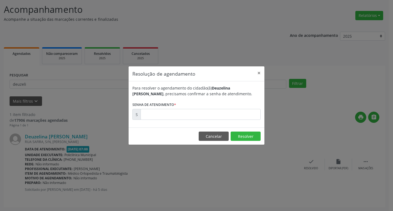
drag, startPoint x: 176, startPoint y: 121, endPoint x: 168, endPoint y: 117, distance: 9.2
click at [174, 121] on div "Para resolver o agendamento do cidadão(ã) [PERSON_NAME] , precisamos confirmar …" at bounding box center [196, 104] width 136 height 46
click at [168, 117] on input "text" at bounding box center [200, 114] width 120 height 11
type input "00176257"
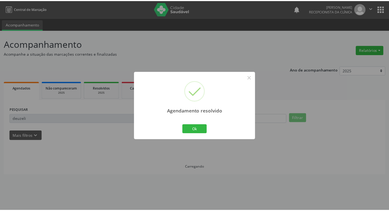
scroll to position [0, 0]
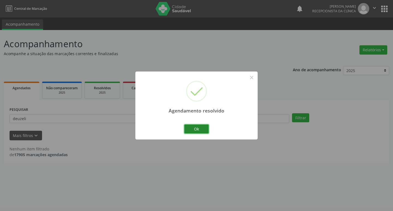
drag, startPoint x: 194, startPoint y: 131, endPoint x: 182, endPoint y: 127, distance: 11.9
click at [193, 131] on button "Ok" at bounding box center [196, 128] width 25 height 9
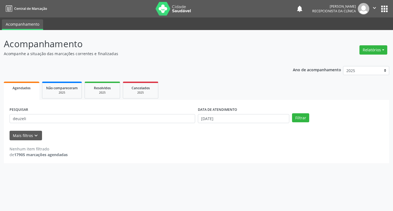
drag, startPoint x: 176, startPoint y: 127, endPoint x: 163, endPoint y: 121, distance: 14.2
click at [172, 126] on form "PESQUISAR deuzeli DATA DE ATENDIMENTO [DATE] Filtrar UNIDADE DE REFERÊNCIA Sele…" at bounding box center [197, 123] width 374 height 35
click at [163, 121] on input "deuzeli" at bounding box center [102, 118] width 185 height 9
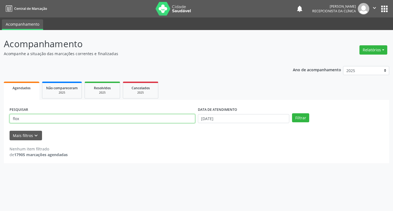
type input "flox"
click at [292, 113] on button "Filtrar" at bounding box center [300, 117] width 17 height 9
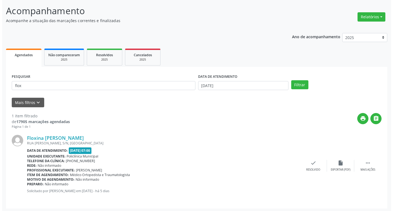
scroll to position [34, 0]
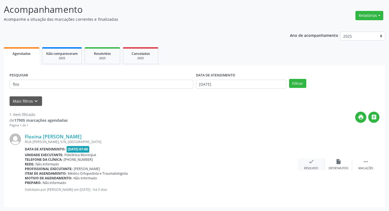
click at [314, 160] on icon "check" at bounding box center [311, 161] width 6 height 6
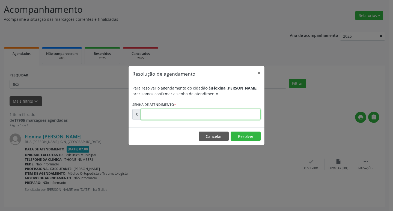
click at [144, 115] on input "text" at bounding box center [200, 114] width 120 height 11
type input "00176180"
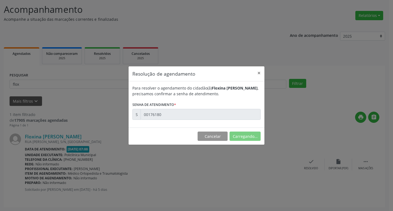
scroll to position [0, 0]
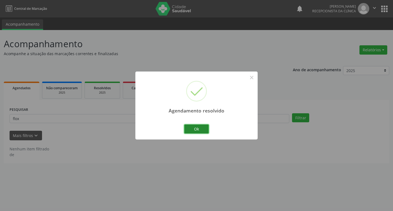
click at [194, 127] on button "Ok" at bounding box center [196, 128] width 25 height 9
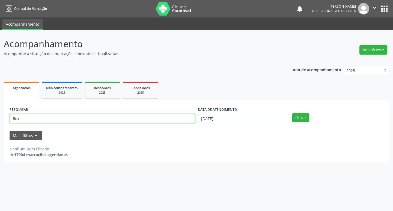
click at [140, 115] on input "flox" at bounding box center [102, 118] width 185 height 9
click at [139, 115] on input "flox" at bounding box center [102, 118] width 185 height 9
click at [111, 119] on input "flox" at bounding box center [102, 118] width 185 height 9
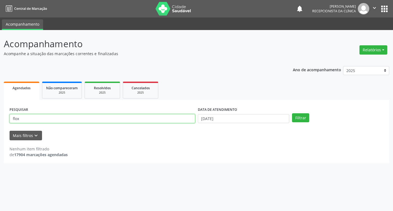
click at [111, 119] on input "flox" at bounding box center [102, 118] width 185 height 9
type input "perivaldo"
click at [292, 113] on button "Filtrar" at bounding box center [300, 117] width 17 height 9
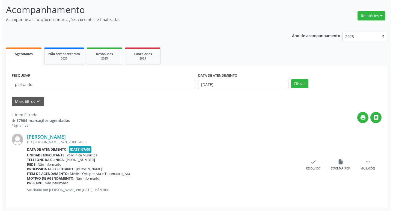
scroll to position [34, 0]
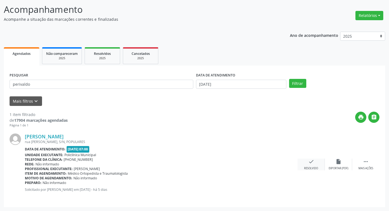
click at [306, 162] on div "check Resolvido" at bounding box center [310, 164] width 27 height 12
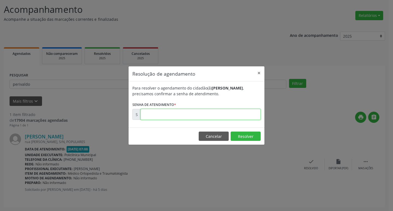
click at [157, 119] on input "text" at bounding box center [200, 114] width 120 height 11
type input "00176253"
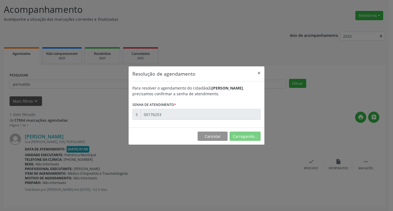
scroll to position [0, 0]
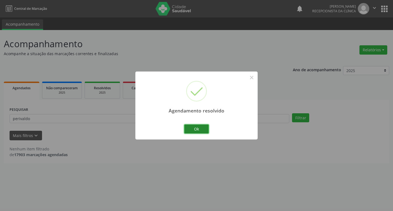
click at [186, 128] on button "Ok" at bounding box center [196, 128] width 25 height 9
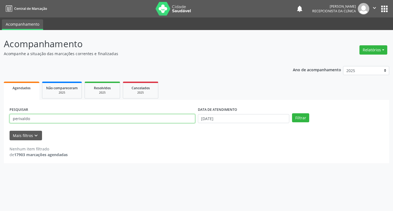
click at [155, 118] on input "perivaldo" at bounding box center [102, 118] width 185 height 9
type input "juciana"
click at [292, 113] on button "Filtrar" at bounding box center [300, 117] width 17 height 9
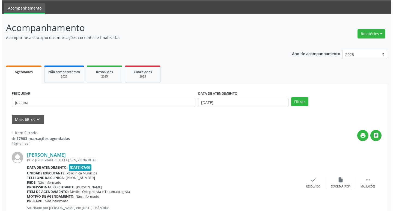
scroll to position [34, 0]
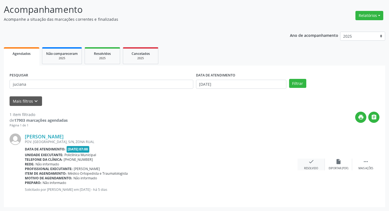
click at [311, 169] on div "Resolvido" at bounding box center [311, 168] width 14 height 4
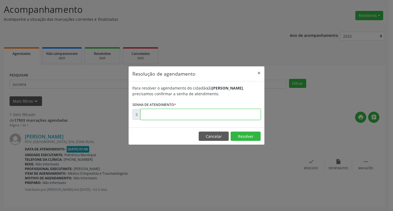
click at [170, 119] on input "text" at bounding box center [200, 114] width 120 height 11
type input "00176222"
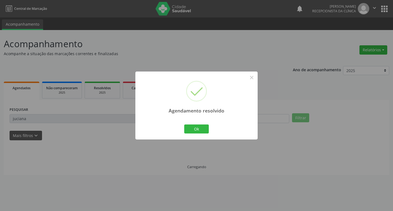
scroll to position [0, 0]
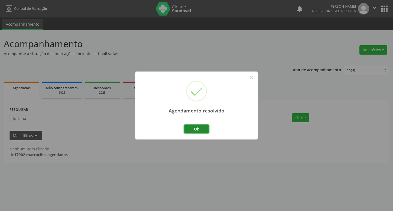
click at [192, 130] on button "Ok" at bounding box center [196, 128] width 25 height 9
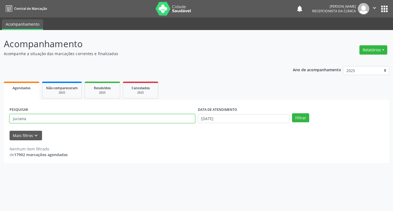
click at [164, 119] on input "juciana" at bounding box center [102, 118] width 185 height 9
type input "[PERSON_NAME]"
click at [292, 113] on button "Filtrar" at bounding box center [300, 117] width 17 height 9
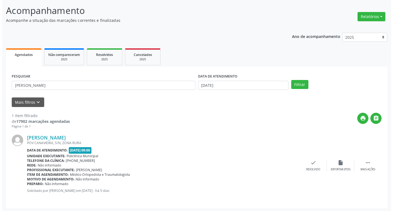
scroll to position [34, 0]
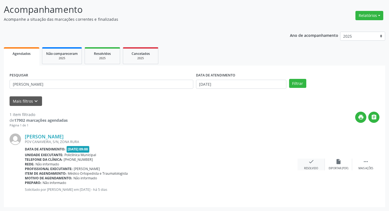
click at [311, 161] on icon "check" at bounding box center [311, 161] width 6 height 6
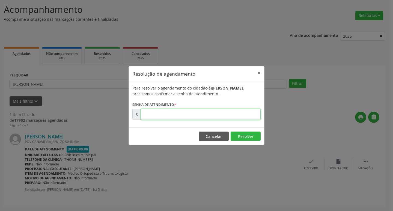
click at [179, 117] on input "text" at bounding box center [200, 114] width 120 height 11
type input "00176330"
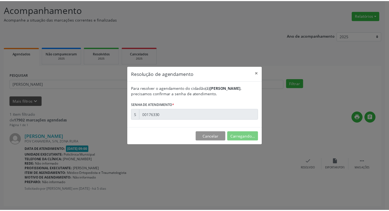
scroll to position [0, 0]
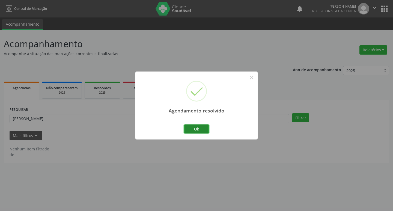
click at [187, 125] on button "Ok" at bounding box center [196, 128] width 25 height 9
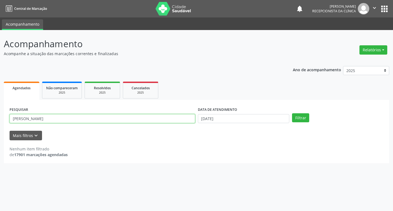
click at [164, 118] on input "[PERSON_NAME]" at bounding box center [102, 118] width 185 height 9
type input "[PERSON_NAME]"
click at [292, 113] on button "Filtrar" at bounding box center [300, 117] width 17 height 9
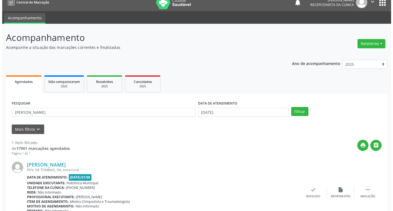
scroll to position [34, 0]
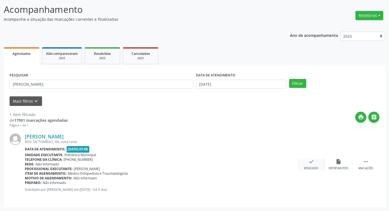
click at [302, 159] on div "check Resolvido" at bounding box center [310, 164] width 27 height 12
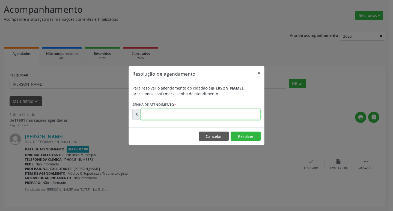
click at [177, 112] on input "text" at bounding box center [200, 114] width 120 height 11
type input "00176219"
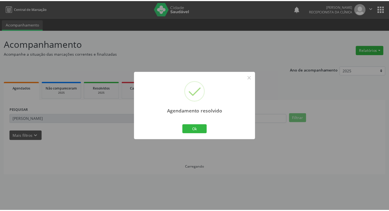
scroll to position [0, 0]
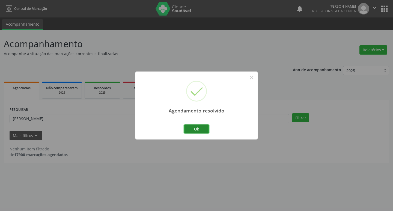
click at [198, 124] on button "Ok" at bounding box center [196, 128] width 25 height 9
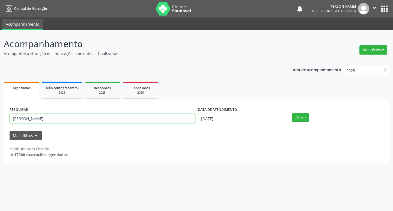
click at [166, 121] on input "[PERSON_NAME]" at bounding box center [102, 118] width 185 height 9
type input "fabiana"
click at [292, 113] on button "Filtrar" at bounding box center [300, 117] width 17 height 9
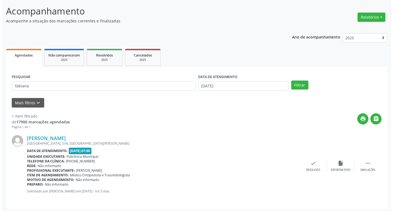
scroll to position [34, 0]
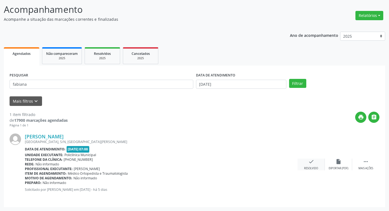
click at [310, 159] on icon "check" at bounding box center [311, 161] width 6 height 6
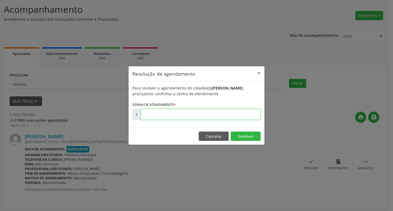
click at [158, 118] on input "text" at bounding box center [200, 114] width 120 height 11
type input "00176210"
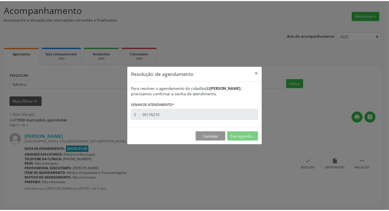
scroll to position [0, 0]
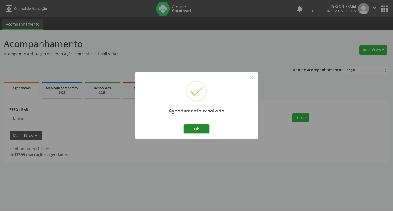
click at [193, 128] on button "Ok" at bounding box center [196, 128] width 25 height 9
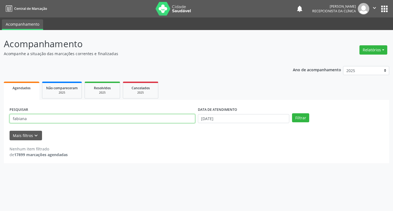
click at [174, 120] on input "fabiana" at bounding box center [102, 118] width 185 height 9
type input "[PERSON_NAME]"
click at [292, 113] on button "Filtrar" at bounding box center [300, 117] width 17 height 9
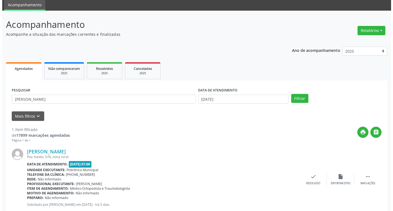
scroll to position [34, 0]
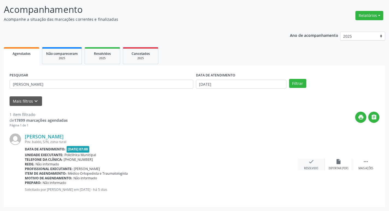
click at [307, 167] on div "Resolvido" at bounding box center [311, 168] width 14 height 4
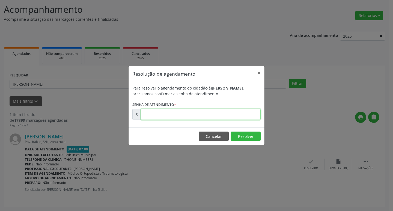
click at [186, 112] on input "text" at bounding box center [200, 114] width 120 height 11
type input "00176200"
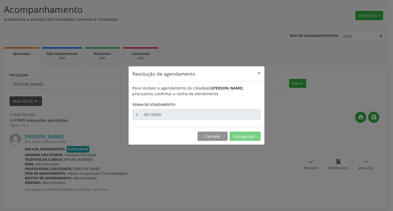
scroll to position [0, 0]
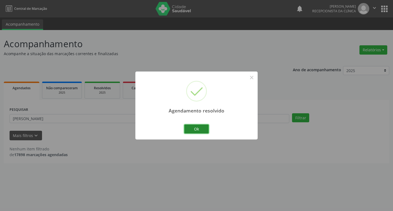
drag, startPoint x: 199, startPoint y: 126, endPoint x: 195, endPoint y: 125, distance: 4.7
click at [198, 126] on button "Ok" at bounding box center [196, 128] width 25 height 9
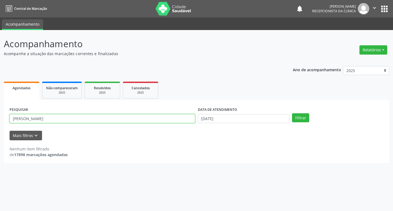
click at [173, 121] on input "[PERSON_NAME]" at bounding box center [102, 118] width 185 height 9
type input "[DEMOGRAPHIC_DATA]"
click at [292, 113] on button "Filtrar" at bounding box center [300, 117] width 17 height 9
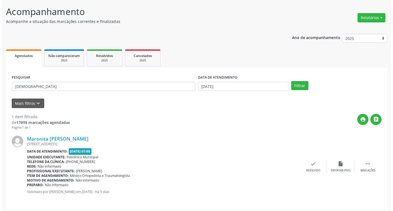
scroll to position [34, 0]
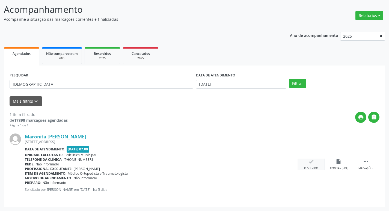
click at [308, 164] on icon "check" at bounding box center [311, 161] width 6 height 6
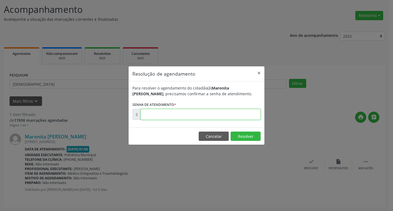
click at [166, 114] on input "text" at bounding box center [200, 114] width 120 height 11
type input "00176231"
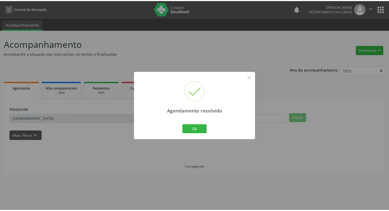
scroll to position [0, 0]
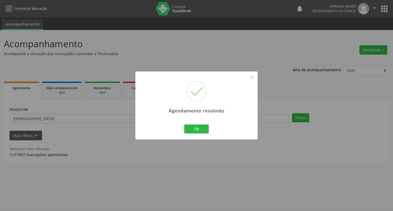
click at [195, 124] on div "Ok Cancel" at bounding box center [196, 128] width 27 height 11
click at [195, 126] on button "Ok" at bounding box center [196, 128] width 25 height 9
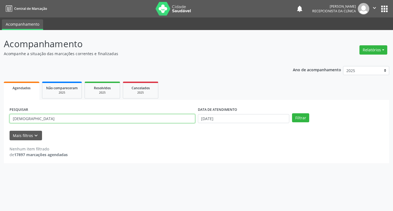
click at [167, 122] on input "[DEMOGRAPHIC_DATA]" at bounding box center [102, 118] width 185 height 9
click at [292, 113] on button "Filtrar" at bounding box center [300, 117] width 17 height 9
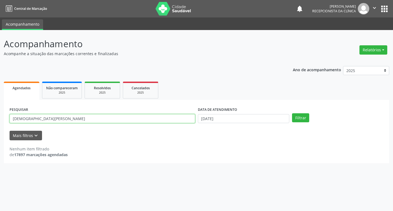
click at [29, 118] on input "[DEMOGRAPHIC_DATA][PERSON_NAME]" at bounding box center [102, 118] width 185 height 9
drag, startPoint x: 29, startPoint y: 118, endPoint x: 19, endPoint y: 119, distance: 9.6
click at [19, 119] on input "[DEMOGRAPHIC_DATA][PERSON_NAME]" at bounding box center [102, 118] width 185 height 9
type input "welbert"
click at [292, 113] on button "Filtrar" at bounding box center [300, 117] width 17 height 9
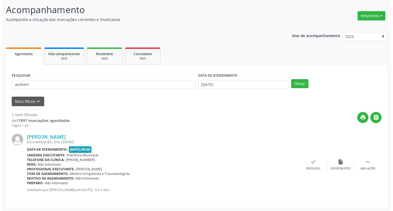
scroll to position [34, 0]
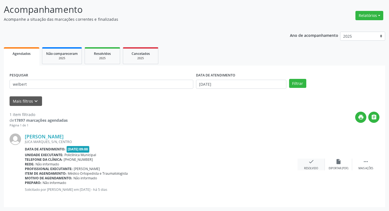
click at [313, 162] on icon "check" at bounding box center [311, 161] width 6 height 6
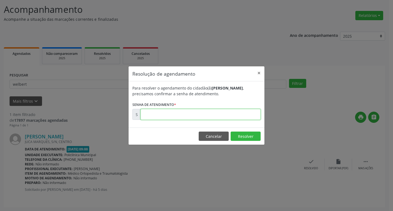
click at [143, 114] on input "text" at bounding box center [200, 114] width 120 height 11
type input "00176288"
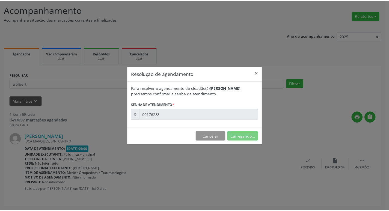
scroll to position [0, 0]
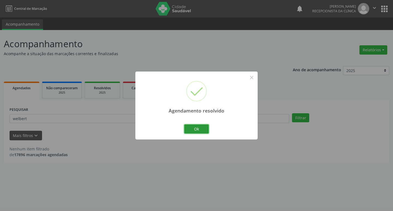
drag, startPoint x: 193, startPoint y: 128, endPoint x: 171, endPoint y: 119, distance: 23.8
click at [193, 128] on button "Ok" at bounding box center [196, 128] width 25 height 9
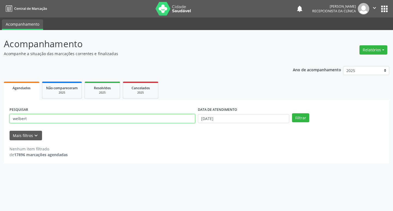
click at [169, 119] on input "welbert" at bounding box center [102, 118] width 185 height 9
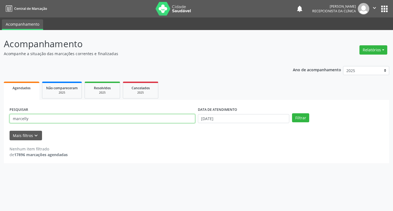
type input "marcelly"
click at [292, 113] on button "Filtrar" at bounding box center [300, 117] width 17 height 9
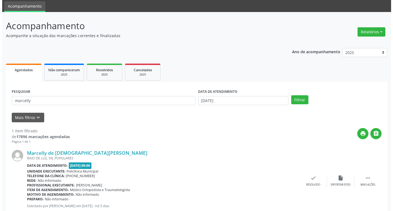
scroll to position [34, 0]
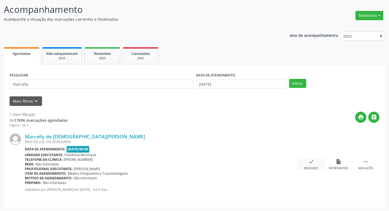
click at [314, 163] on div "check Resolvido" at bounding box center [310, 164] width 27 height 12
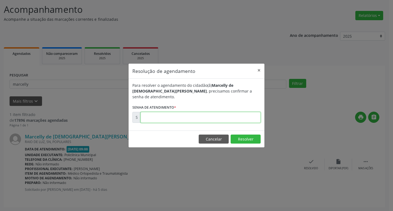
click at [217, 113] on input "text" at bounding box center [200, 117] width 120 height 11
type input "00176293"
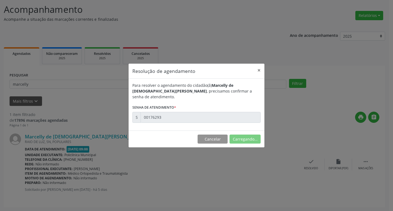
scroll to position [0, 0]
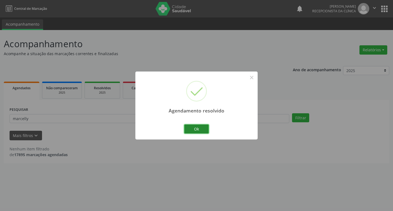
click at [193, 130] on button "Ok" at bounding box center [196, 128] width 25 height 9
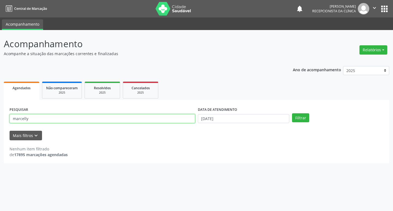
click at [161, 118] on input "marcelly" at bounding box center [102, 118] width 185 height 9
type input "davi"
click at [292, 113] on button "Filtrar" at bounding box center [300, 117] width 17 height 9
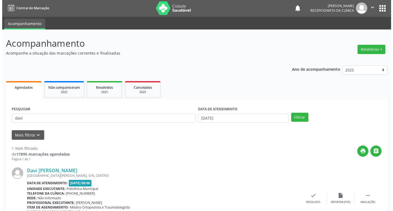
scroll to position [34, 0]
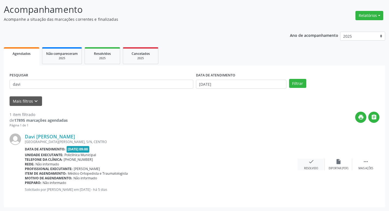
click at [314, 161] on icon "check" at bounding box center [311, 161] width 6 height 6
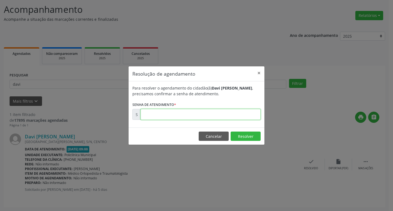
click at [148, 114] on input "text" at bounding box center [200, 114] width 120 height 11
type input "00176309"
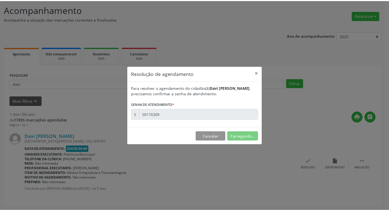
scroll to position [0, 0]
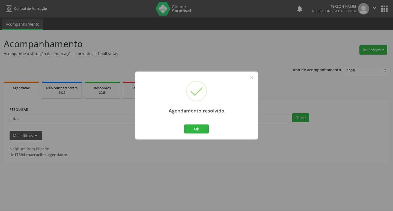
click at [182, 127] on div "Agendamento resolvido × Ok Cancel" at bounding box center [196, 105] width 122 height 68
click at [189, 128] on button "Ok" at bounding box center [196, 128] width 25 height 9
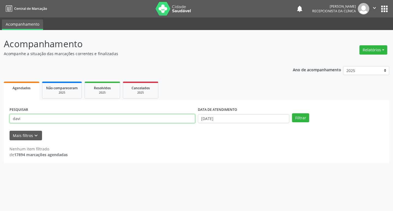
click at [154, 117] on input "davi" at bounding box center [102, 118] width 185 height 9
type input "ana"
click at [292, 113] on button "Filtrar" at bounding box center [300, 117] width 17 height 9
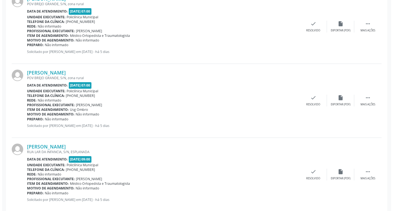
scroll to position [191, 0]
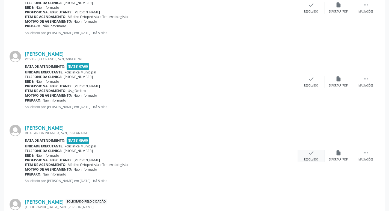
click at [313, 154] on icon "check" at bounding box center [311, 153] width 6 height 6
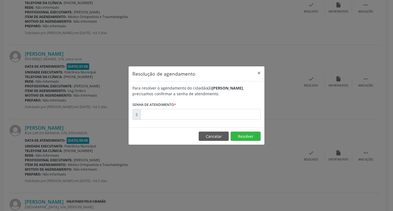
click at [159, 120] on div "Para resolver o agendamento do cidadão(ã) [PERSON_NAME] , precisamos confirmar …" at bounding box center [196, 104] width 136 height 46
click at [158, 119] on input "text" at bounding box center [200, 114] width 120 height 11
type input "00176282"
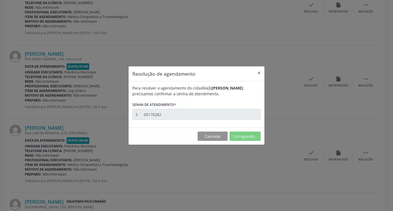
scroll to position [0, 0]
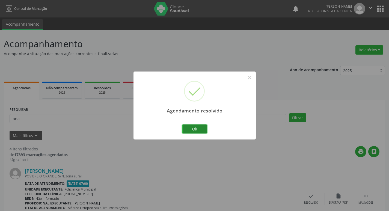
click at [190, 127] on button "Ok" at bounding box center [194, 128] width 25 height 9
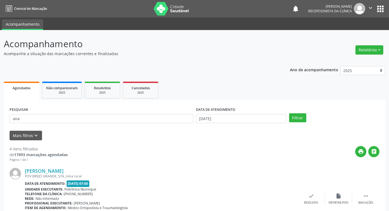
drag, startPoint x: 82, startPoint y: 113, endPoint x: 79, endPoint y: 121, distance: 8.4
click at [81, 113] on div "PESQUISAR ana" at bounding box center [101, 116] width 186 height 21
click at [79, 121] on input "ana" at bounding box center [102, 118] width 184 height 9
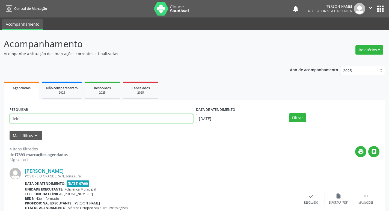
type input "leid"
click at [289, 113] on button "Filtrar" at bounding box center [297, 117] width 17 height 9
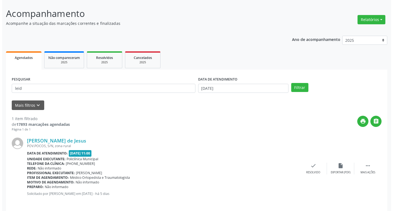
scroll to position [34, 0]
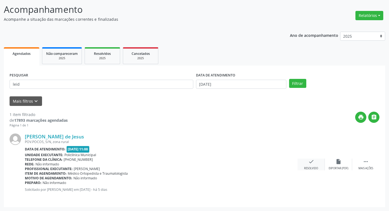
click at [312, 163] on icon "check" at bounding box center [311, 161] width 6 height 6
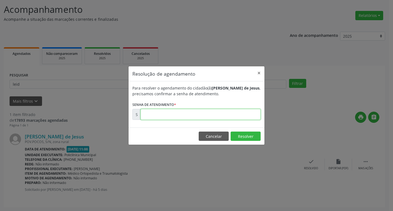
click at [178, 111] on input "text" at bounding box center [200, 114] width 120 height 11
type input "00176626"
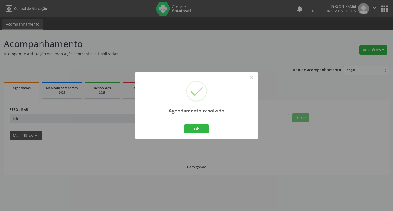
scroll to position [0, 0]
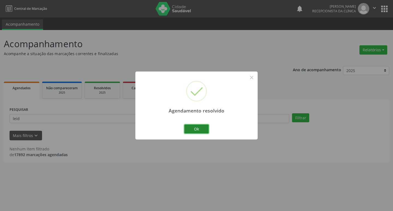
click at [198, 128] on button "Ok" at bounding box center [196, 128] width 25 height 9
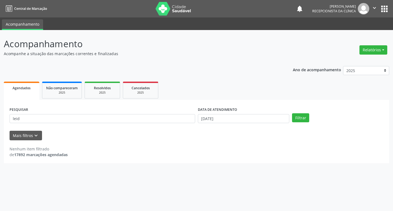
click at [62, 112] on div "PESQUISAR leid" at bounding box center [102, 116] width 188 height 21
click at [62, 116] on input "leid" at bounding box center [102, 118] width 185 height 9
type input "g"
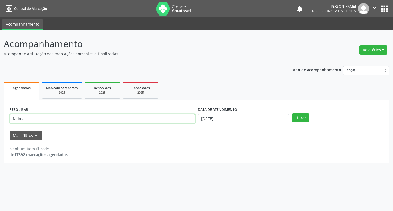
click at [292, 113] on button "Filtrar" at bounding box center [300, 117] width 17 height 9
click at [43, 118] on input "fatima" at bounding box center [102, 118] width 185 height 9
click at [292, 113] on button "Filtrar" at bounding box center [300, 117] width 17 height 9
click at [64, 119] on input "fatima" at bounding box center [102, 118] width 185 height 9
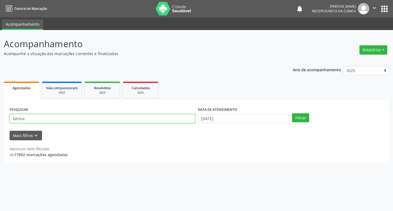
click at [64, 119] on input "fatima" at bounding box center [102, 118] width 185 height 9
type input "[PERSON_NAME]"
click at [292, 113] on button "Filtrar" at bounding box center [300, 117] width 17 height 9
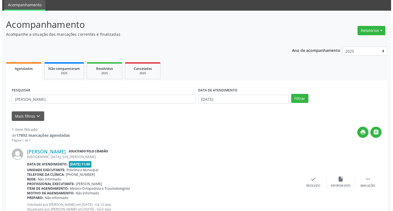
scroll to position [39, 0]
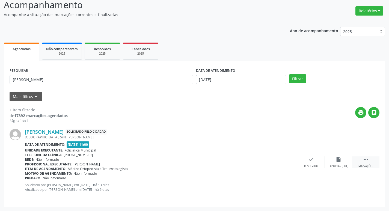
click at [364, 163] on div " Mais ações" at bounding box center [365, 162] width 27 height 12
click at [280, 160] on div "print Imprimir" at bounding box center [283, 162] width 27 height 12
click at [227, 161] on icon "check" at bounding box center [229, 159] width 6 height 6
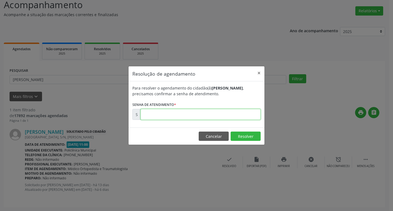
click at [156, 120] on input "text" at bounding box center [200, 114] width 120 height 11
drag, startPoint x: 149, startPoint y: 159, endPoint x: 162, endPoint y: 158, distance: 13.1
click at [149, 159] on div "Resolução de agendamento × Para resolver o agendamento do cidadão(ã) [PERSON_NA…" at bounding box center [196, 105] width 393 height 211
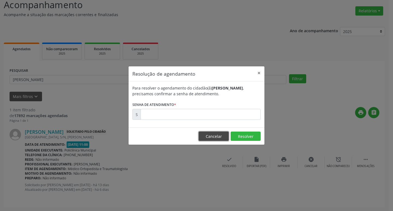
click at [212, 138] on button "Cancelar" at bounding box center [214, 135] width 30 height 9
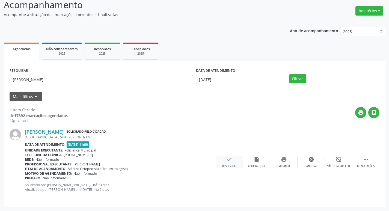
click at [232, 161] on icon "check" at bounding box center [229, 159] width 6 height 6
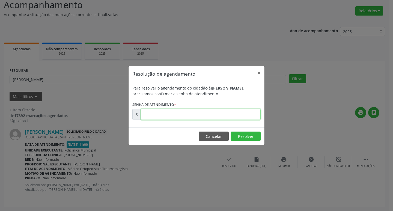
click at [171, 115] on input "text" at bounding box center [200, 114] width 120 height 11
type input "00175114"
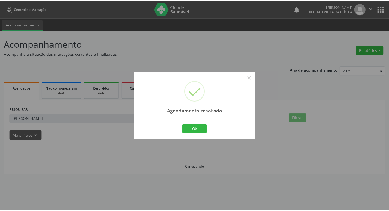
scroll to position [0, 0]
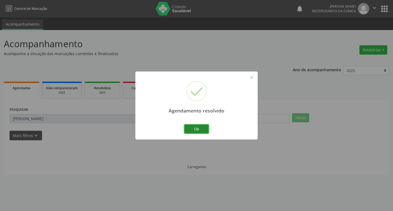
click at [198, 128] on button "Ok" at bounding box center [196, 128] width 25 height 9
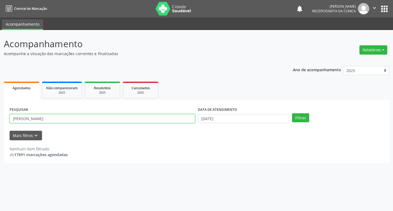
click at [148, 122] on input "[PERSON_NAME]" at bounding box center [102, 118] width 185 height 9
paste input "Jucileide"
click at [292, 113] on button "Filtrar" at bounding box center [300, 117] width 17 height 9
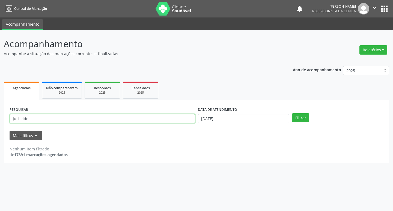
click at [70, 119] on input "Jucileide" at bounding box center [102, 118] width 185 height 9
click at [292, 113] on button "Filtrar" at bounding box center [300, 117] width 17 height 9
click at [31, 121] on input "Jucileide" at bounding box center [102, 118] width 185 height 9
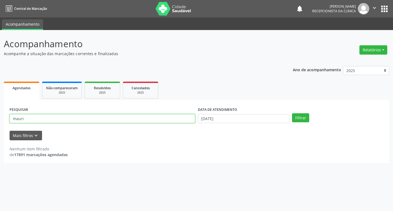
type input "mauri"
click at [292, 113] on button "Filtrar" at bounding box center [300, 117] width 17 height 9
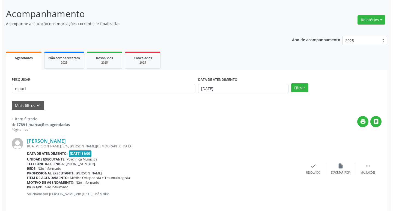
scroll to position [34, 0]
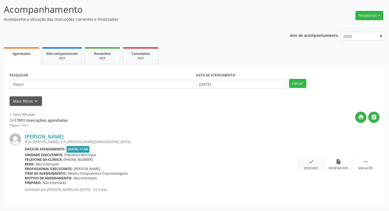
click at [311, 162] on icon "check" at bounding box center [311, 161] width 6 height 6
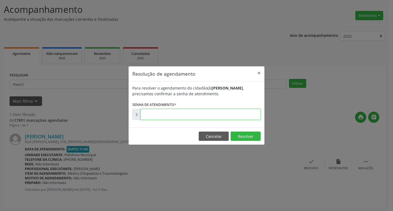
click at [153, 110] on input "text" at bounding box center [200, 114] width 120 height 11
type input "00176529"
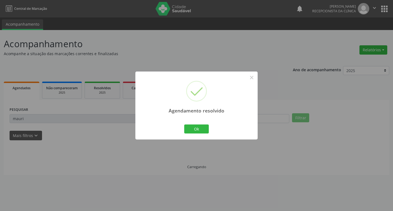
scroll to position [0, 0]
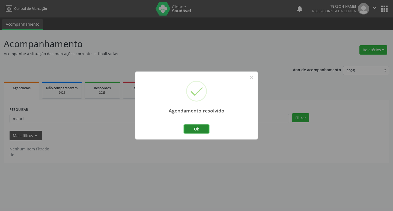
click at [191, 128] on button "Ok" at bounding box center [196, 128] width 25 height 9
